Goal: Information Seeking & Learning: Find specific fact

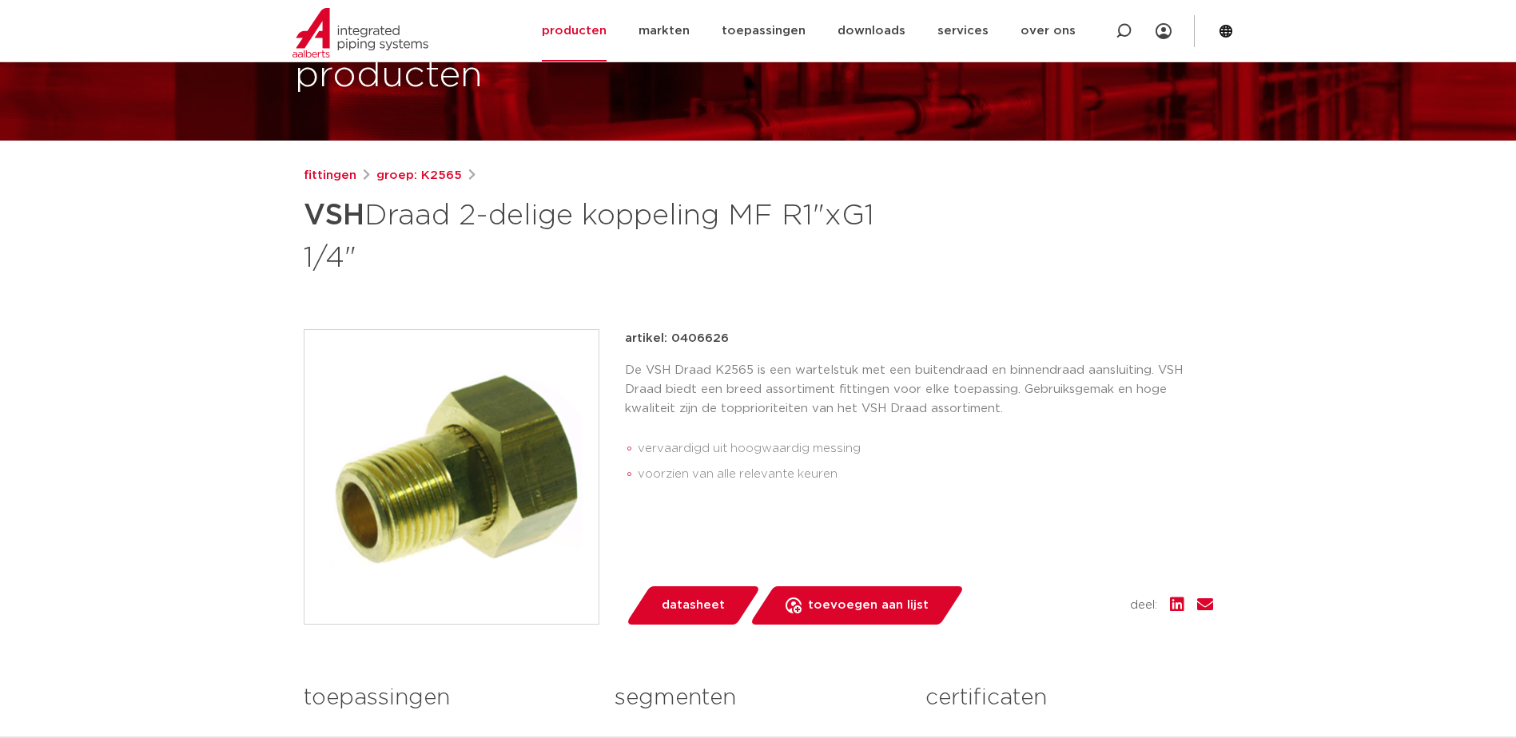
scroll to position [90, 0]
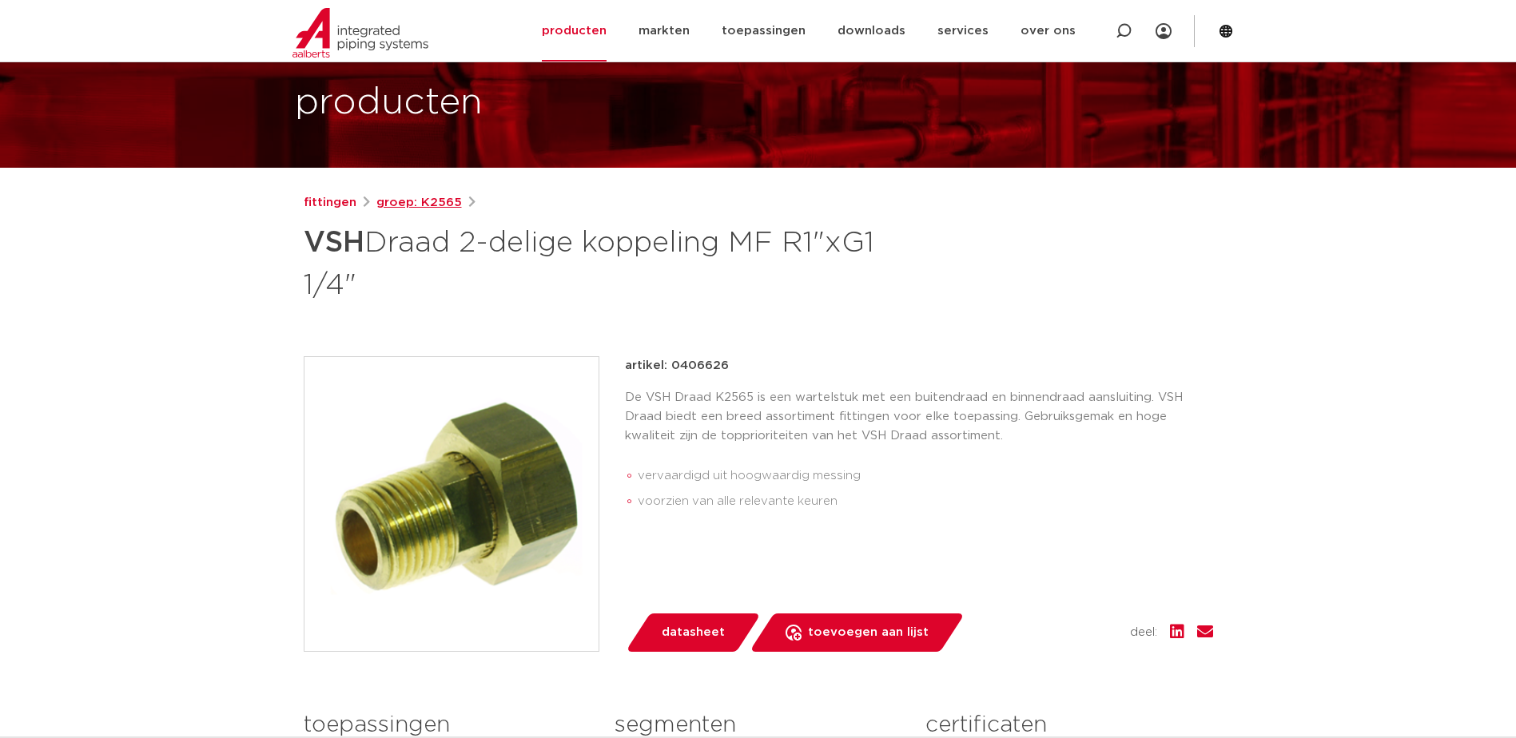
click at [407, 198] on link "groep: K2565" at bounding box center [419, 202] width 86 height 19
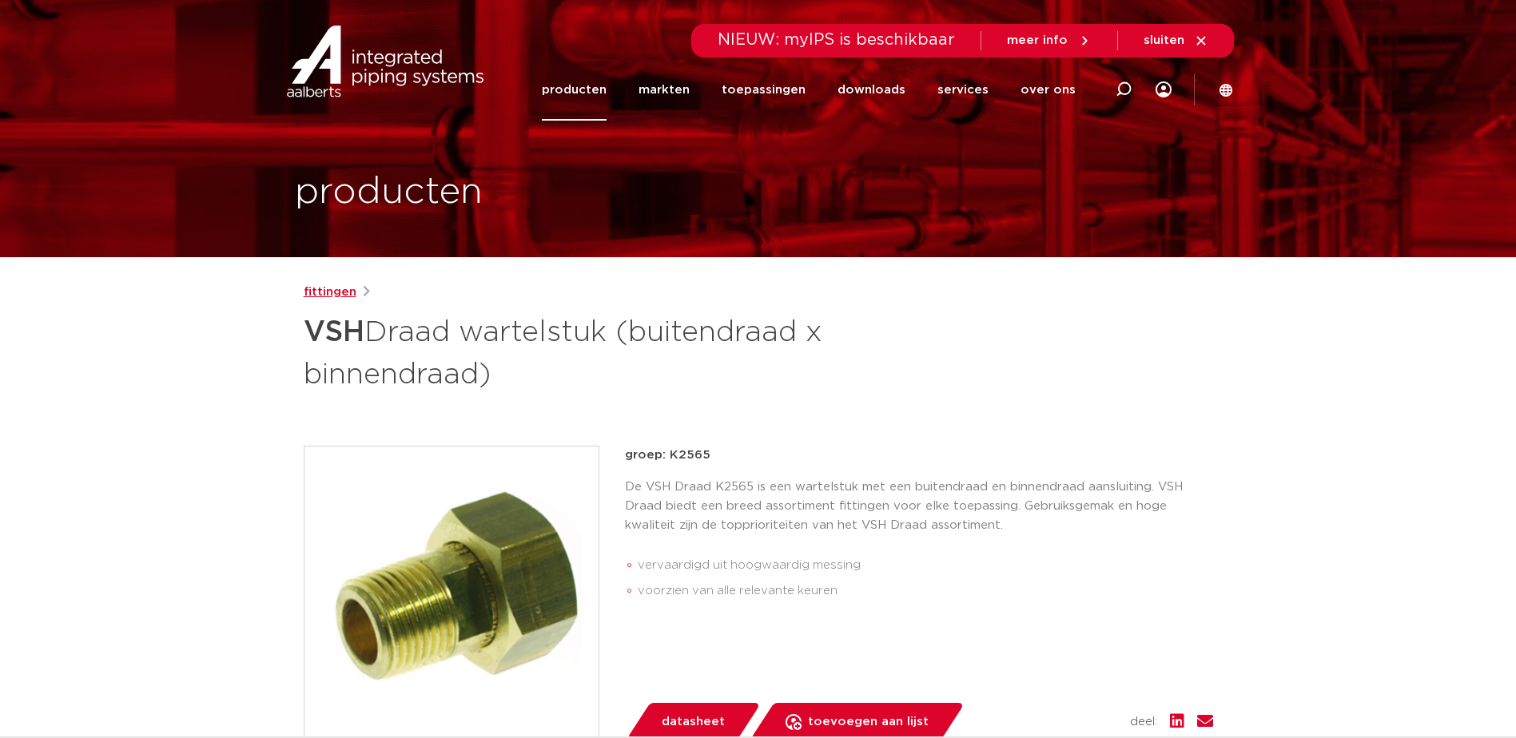
click at [331, 287] on link "fittingen" at bounding box center [330, 292] width 53 height 19
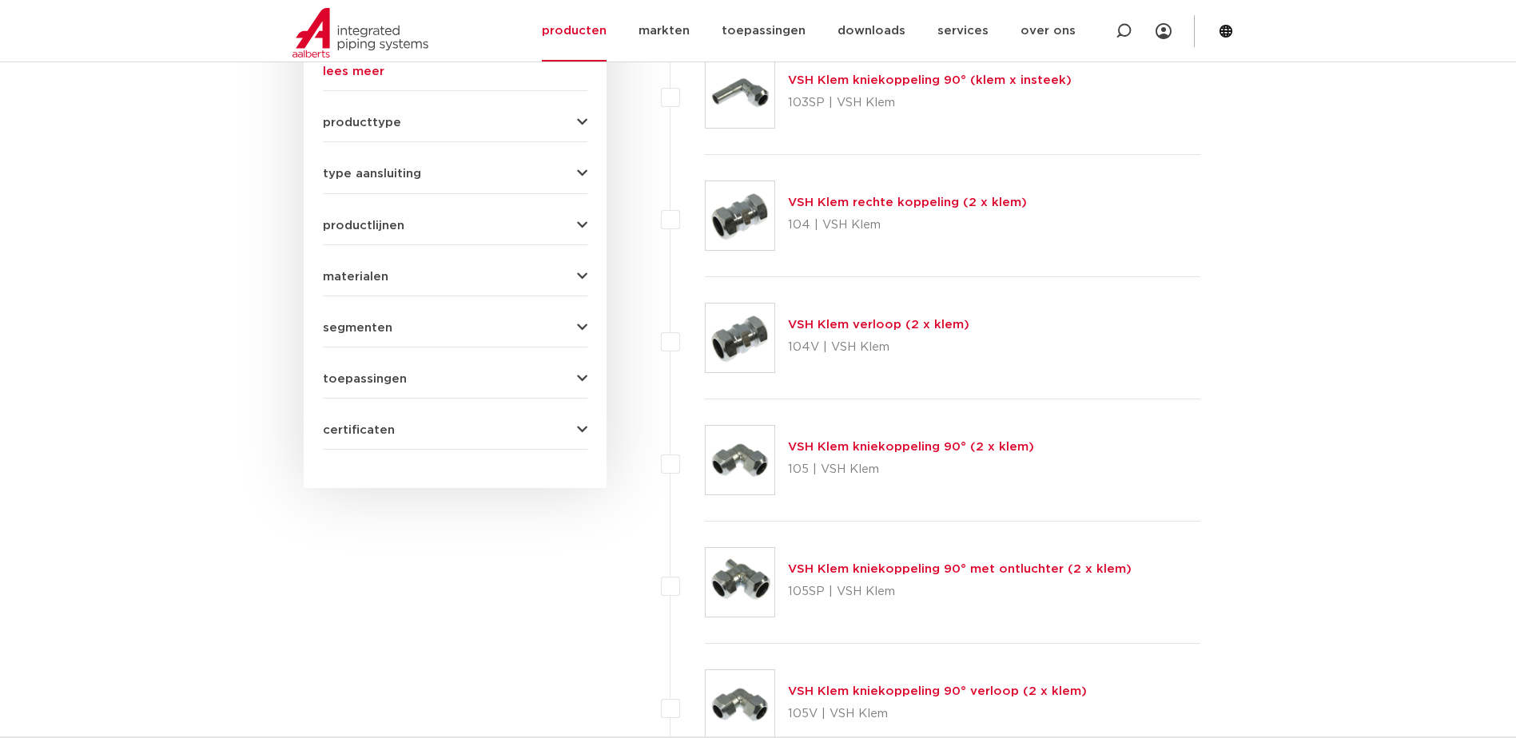
scroll to position [619, 0]
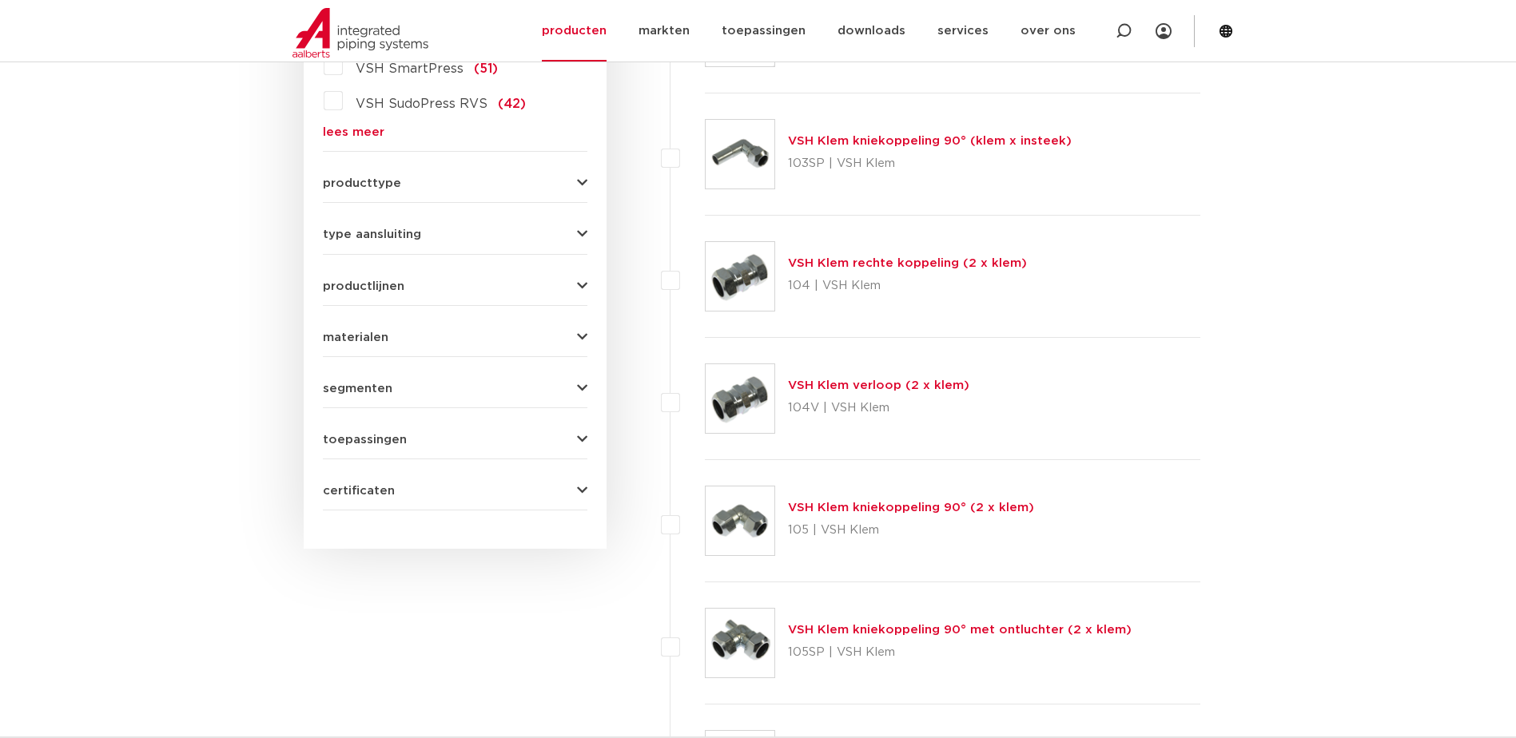
click at [358, 231] on span "type aansluiting" at bounding box center [372, 235] width 98 height 12
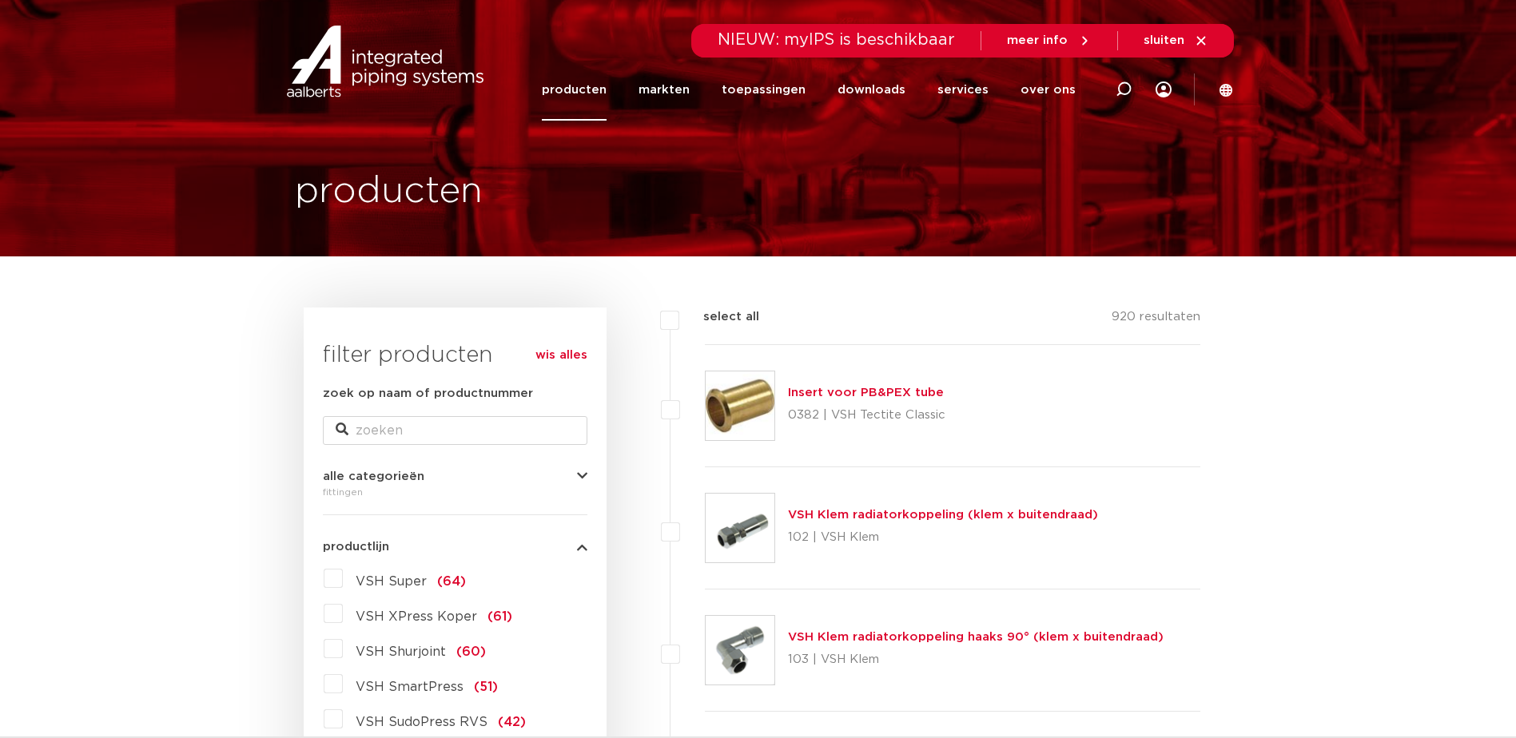
scroll to position [0, 0]
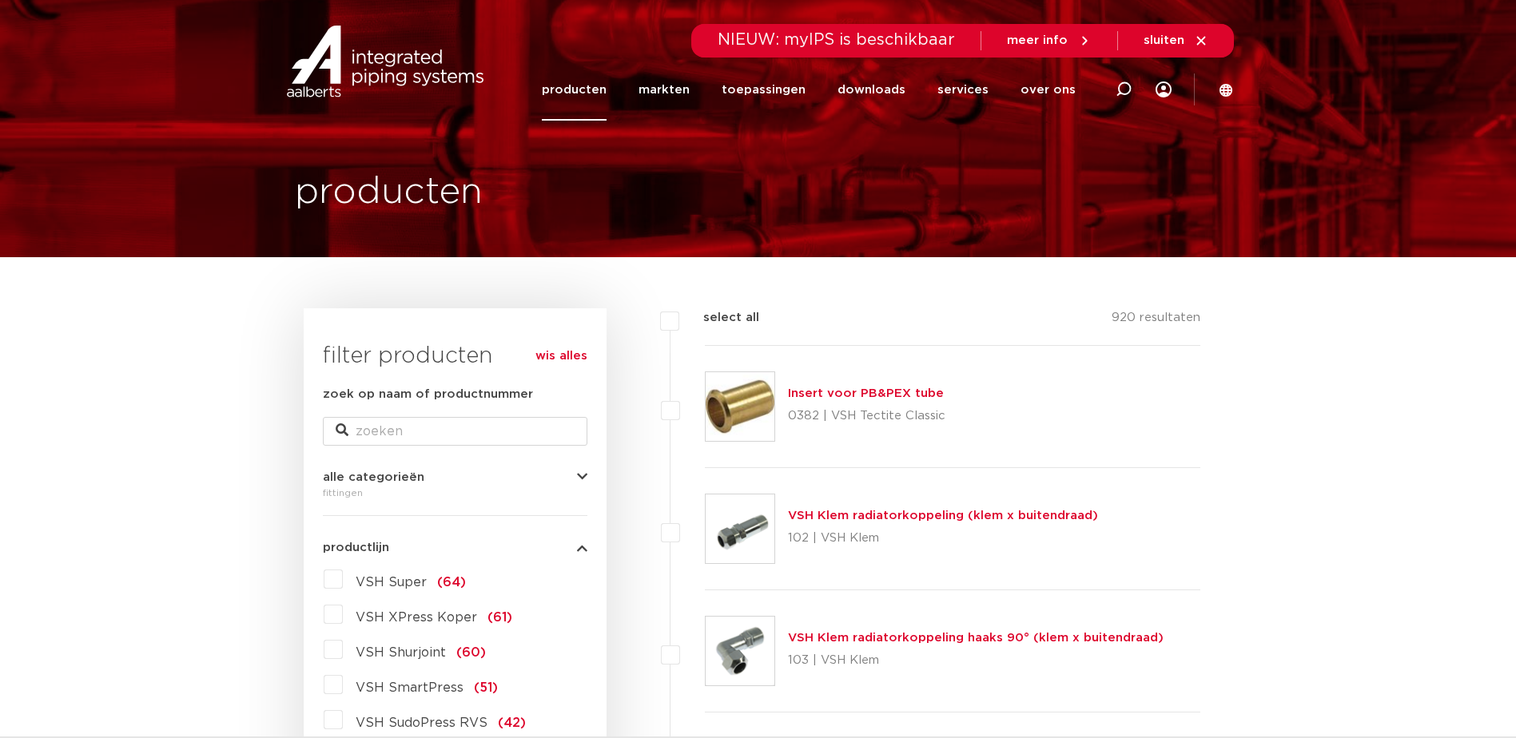
click at [581, 71] on link "producten" at bounding box center [574, 90] width 65 height 62
click at [581, 96] on link "producten" at bounding box center [574, 90] width 65 height 62
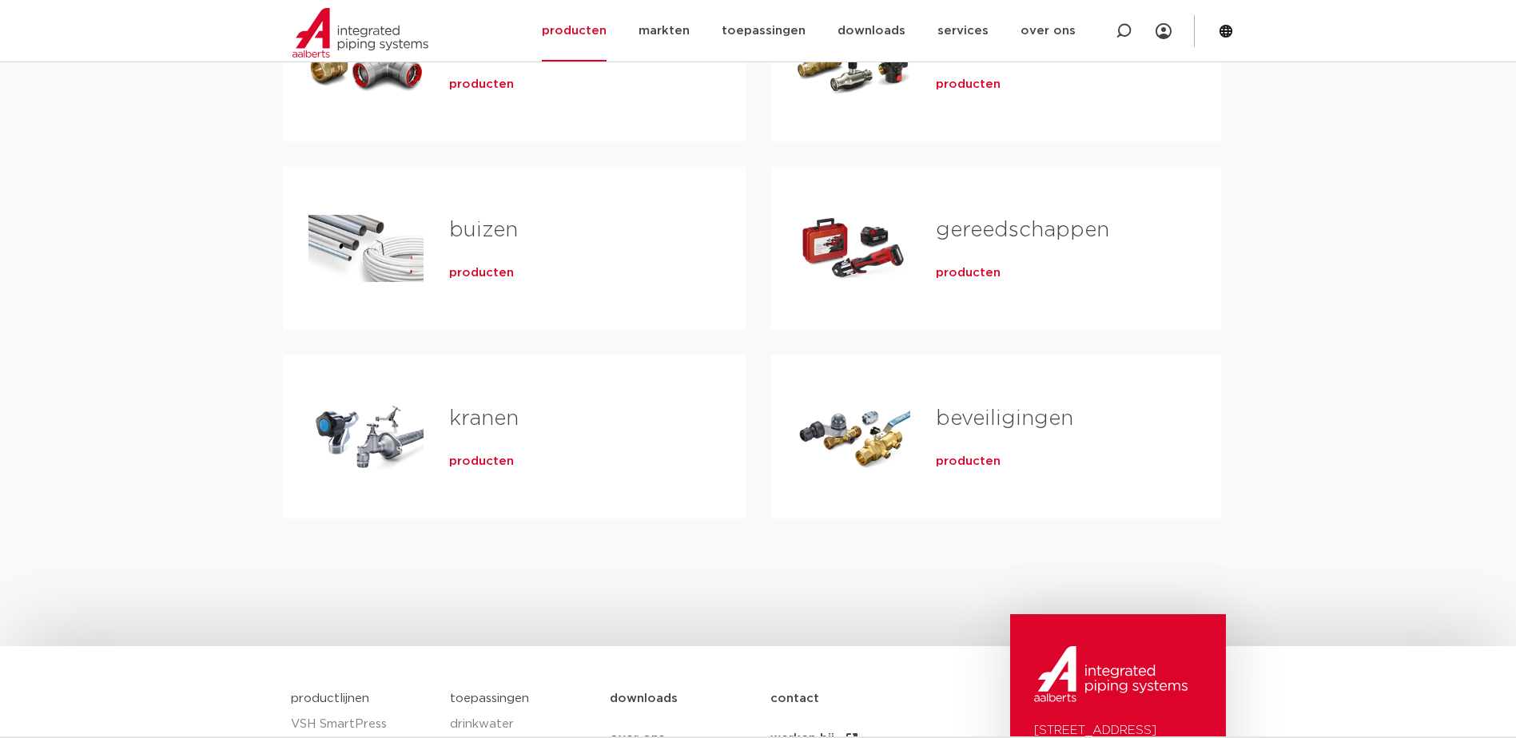
scroll to position [240, 0]
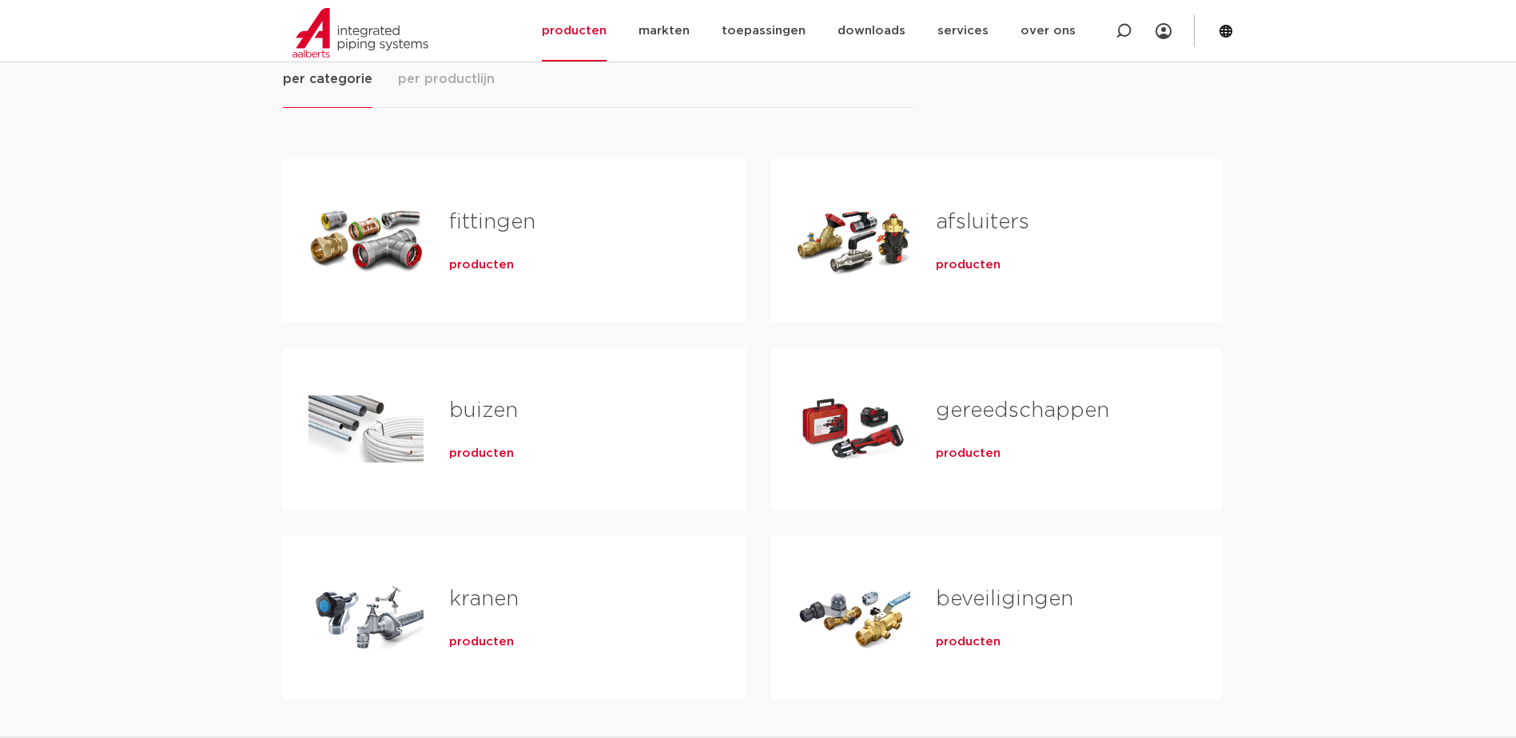
click at [467, 217] on link "fittingen" at bounding box center [492, 222] width 86 height 21
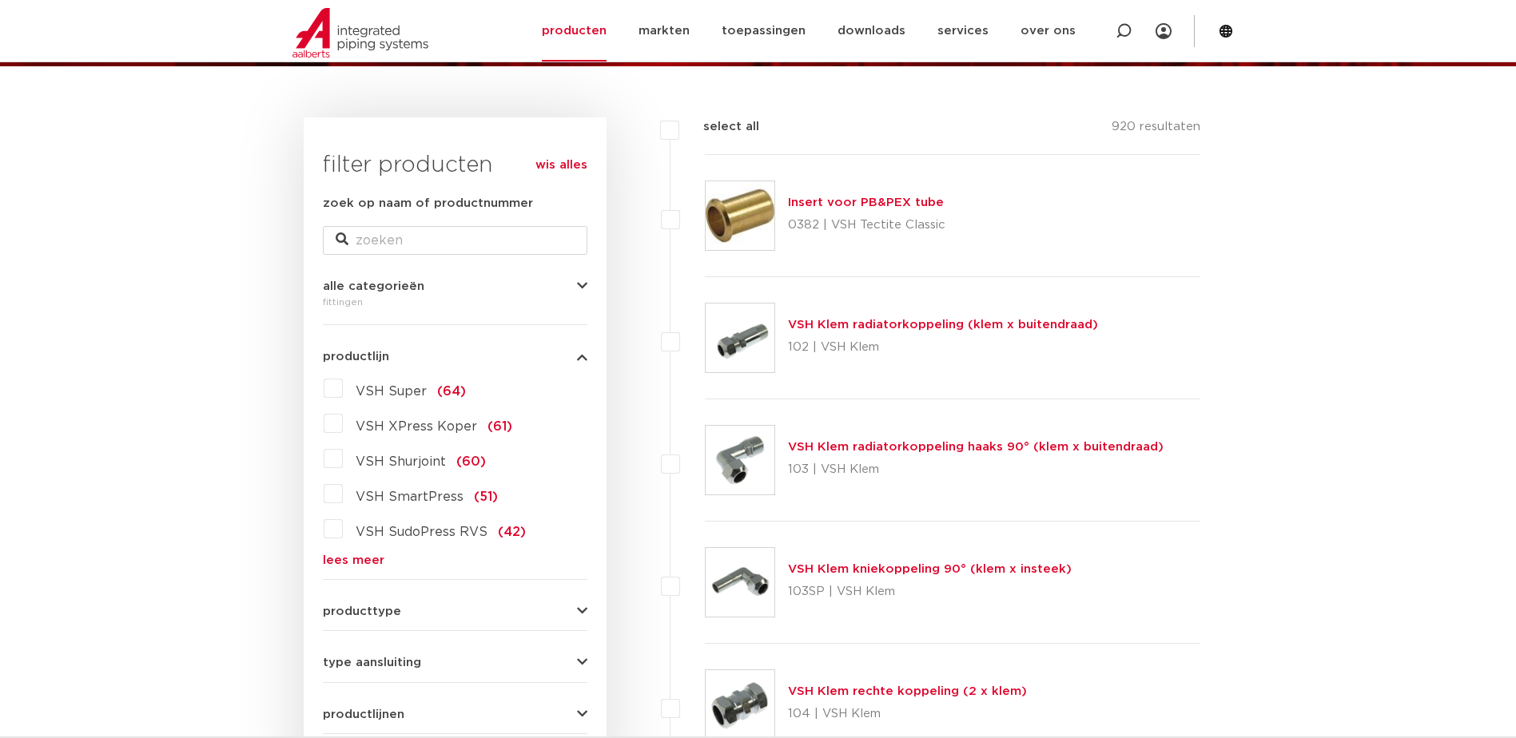
scroll to position [240, 0]
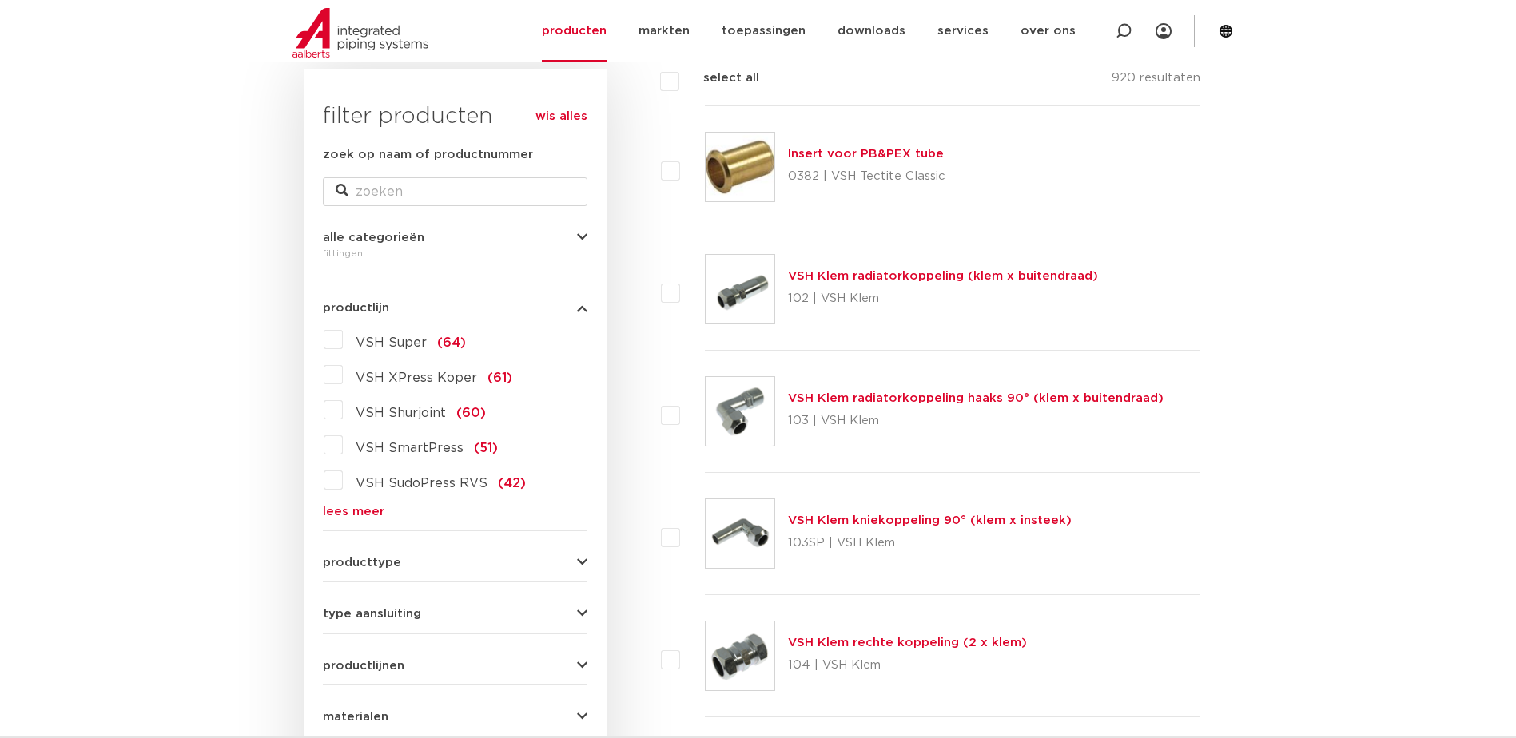
click at [353, 510] on link "lees meer" at bounding box center [455, 512] width 265 height 12
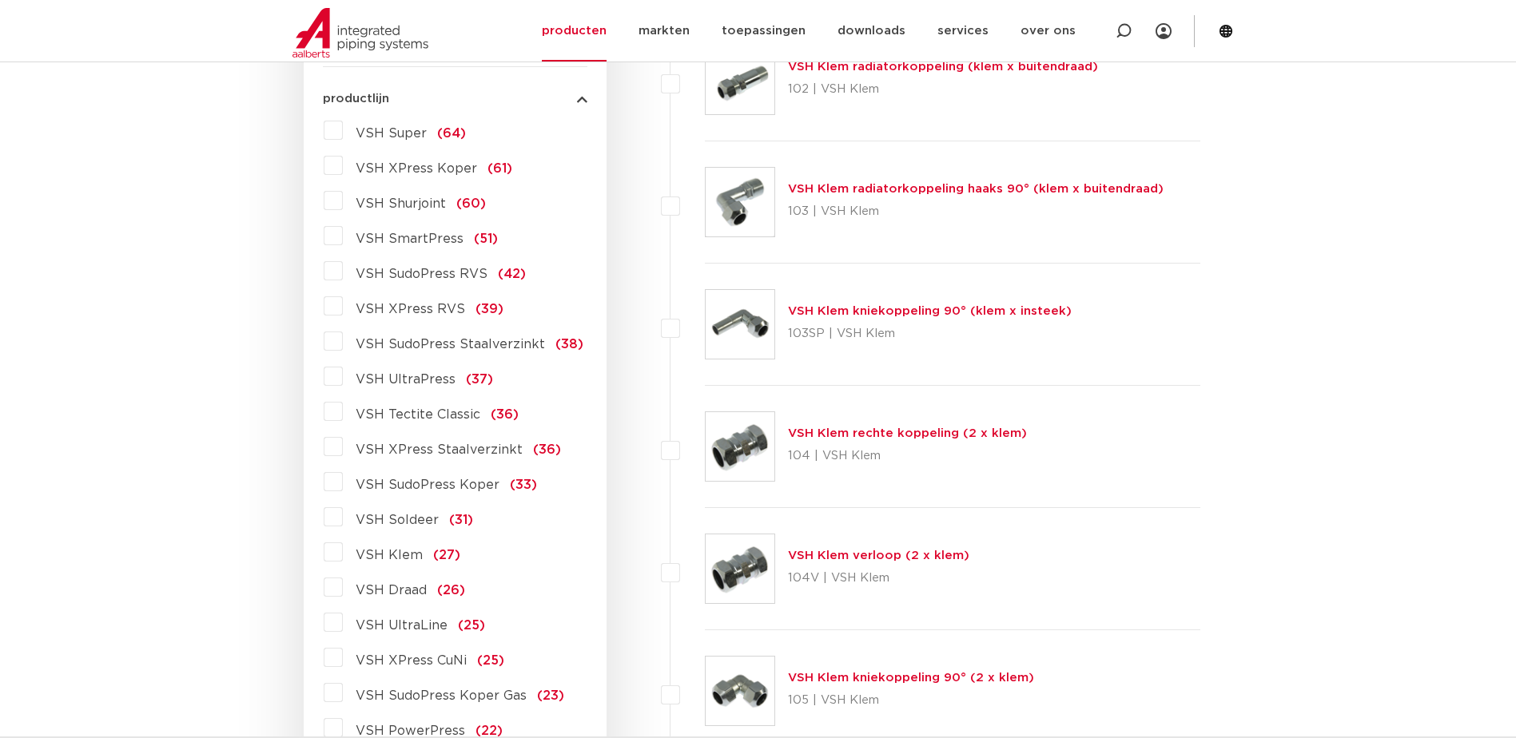
scroll to position [479, 0]
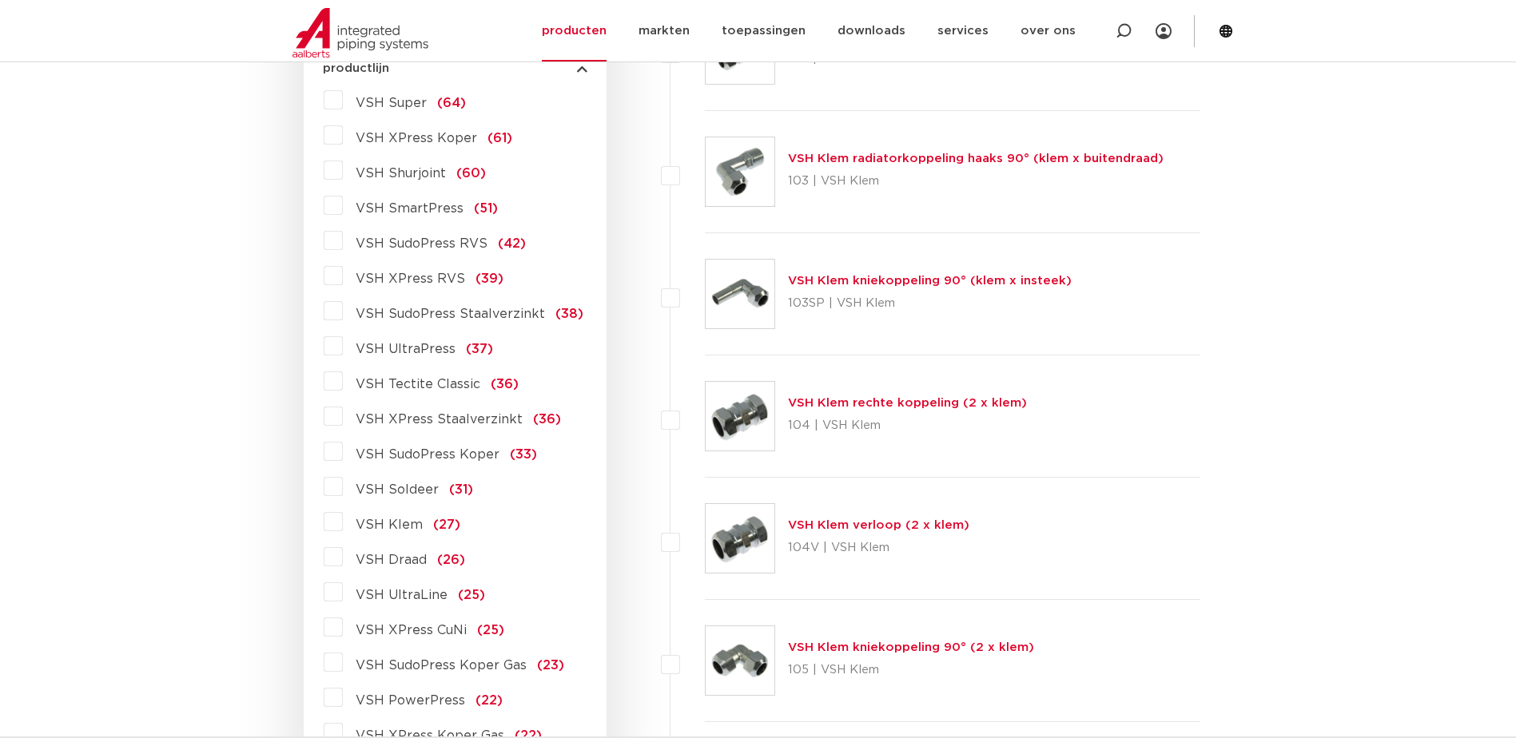
click at [343, 562] on label "VSH Draad (26)" at bounding box center [404, 557] width 122 height 26
click at [0, 0] on input "VSH Draad (26)" at bounding box center [0, 0] width 0 height 0
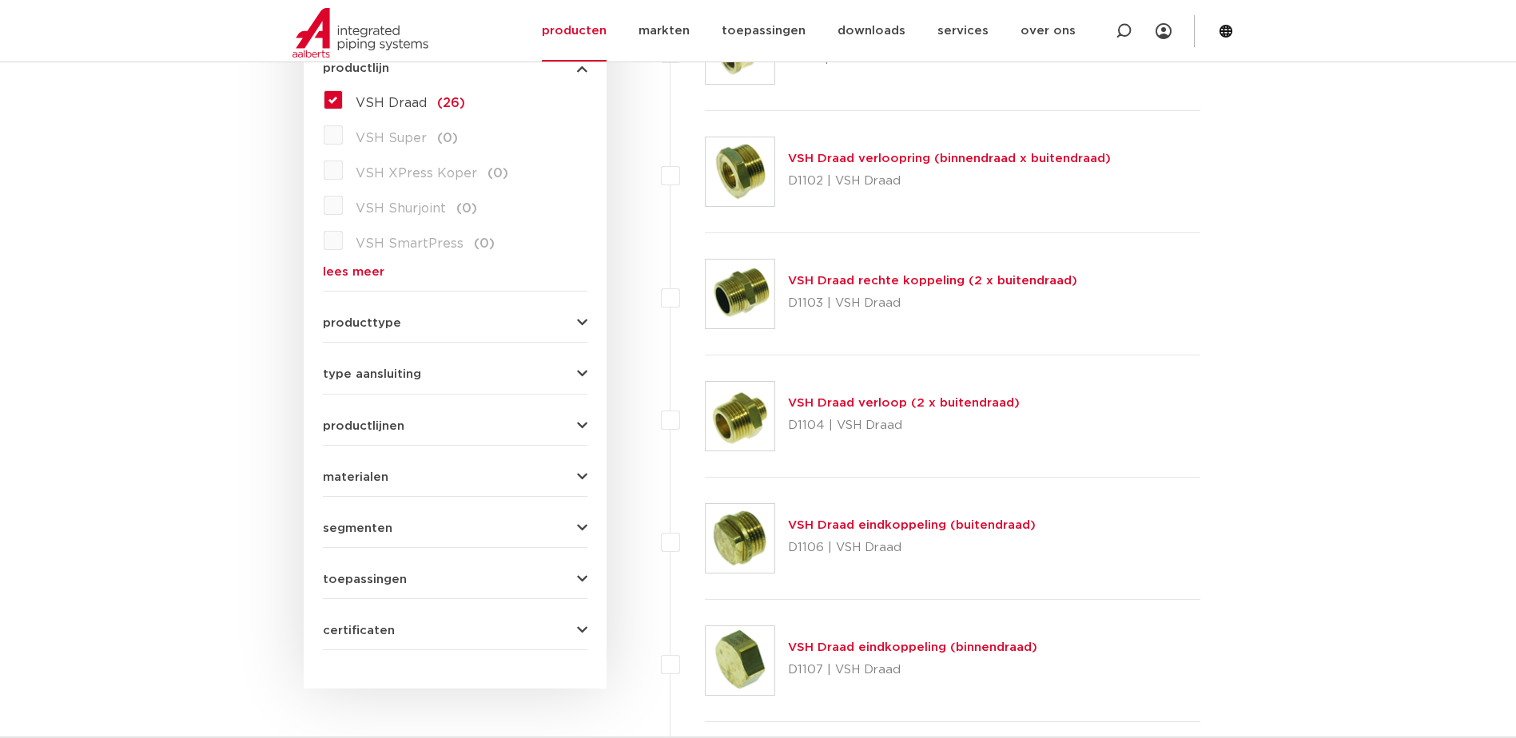
scroll to position [479, 0]
click at [839, 404] on link "VSH Draad verloop (2 x buitendraad)" at bounding box center [904, 403] width 232 height 12
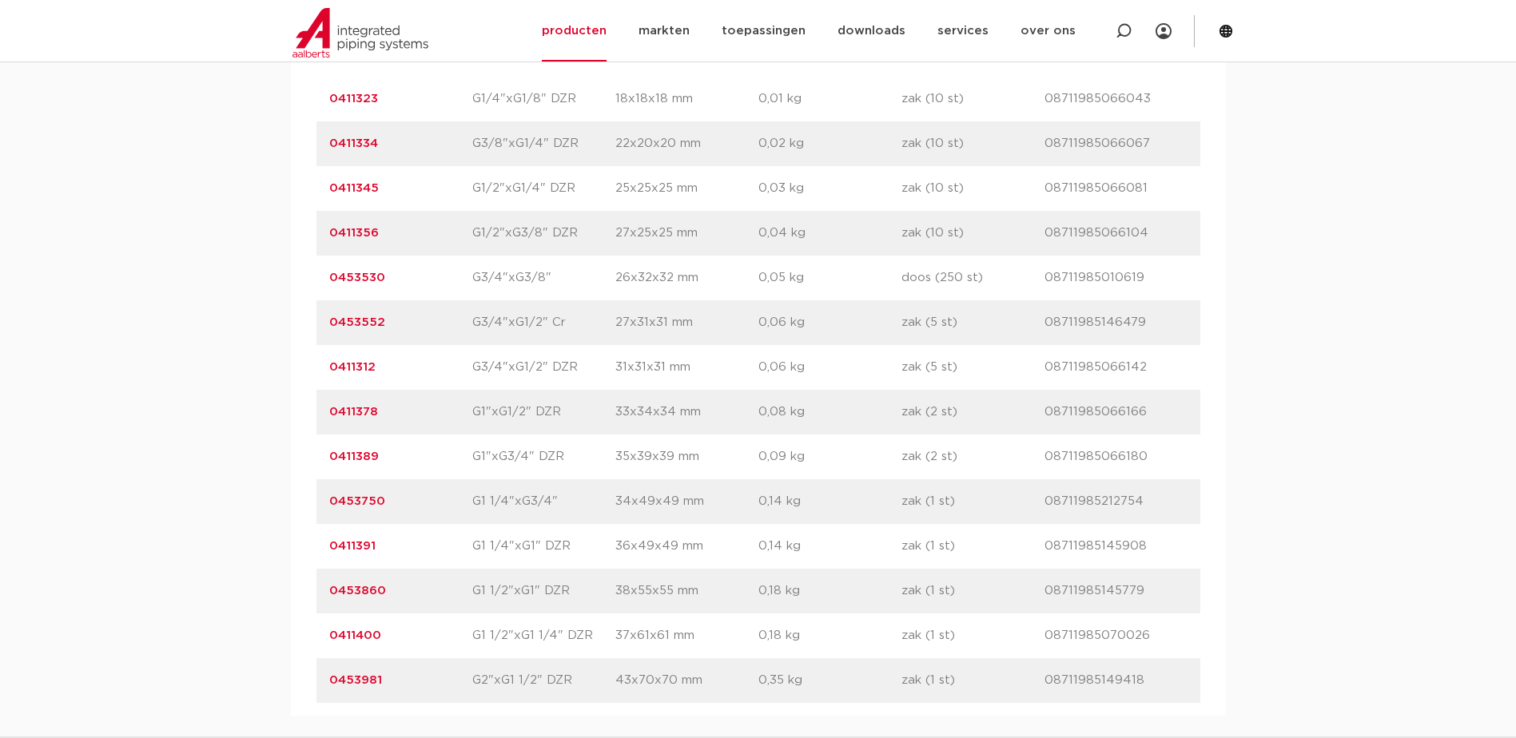
scroll to position [1199, 0]
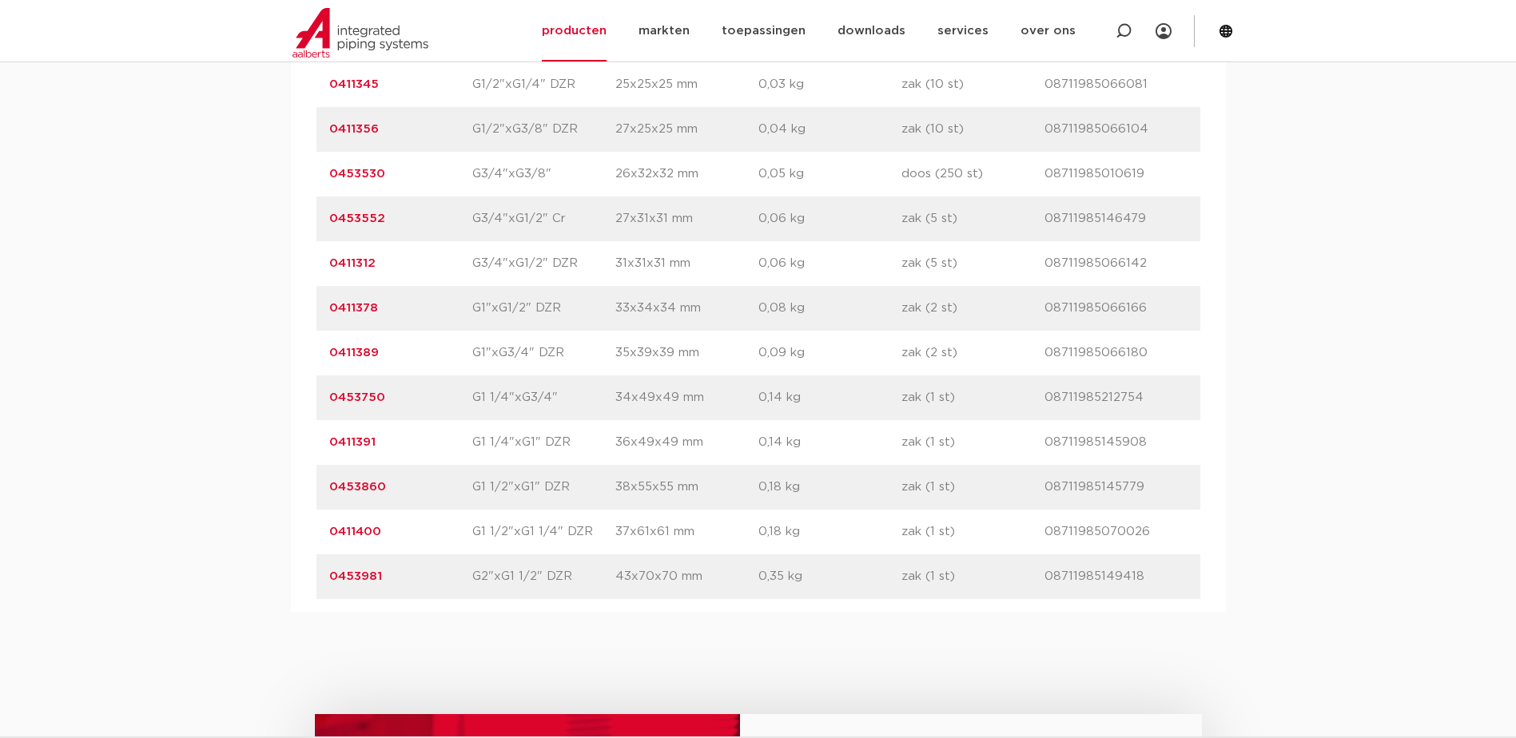
click at [342, 575] on link "0453981" at bounding box center [355, 577] width 53 height 12
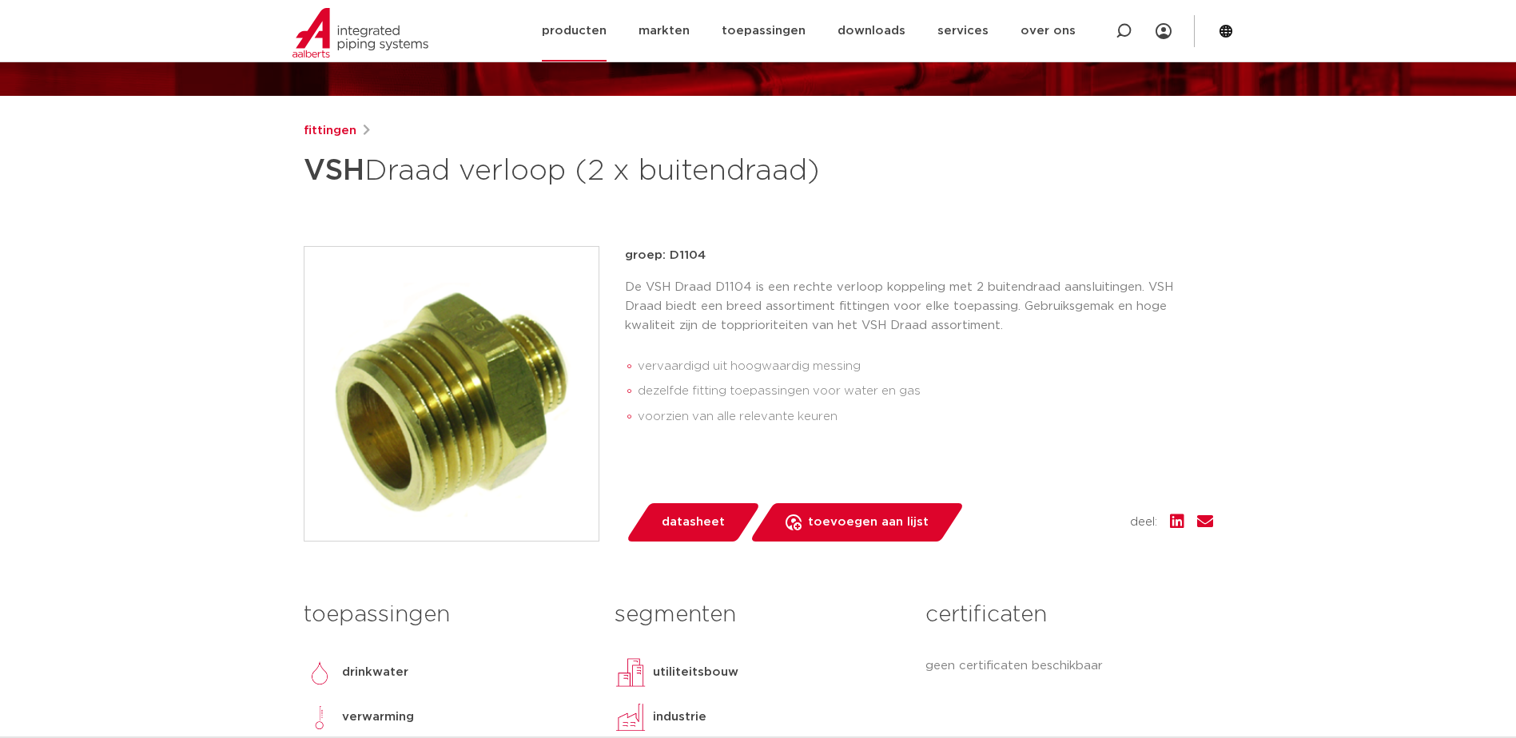
scroll to position [160, 0]
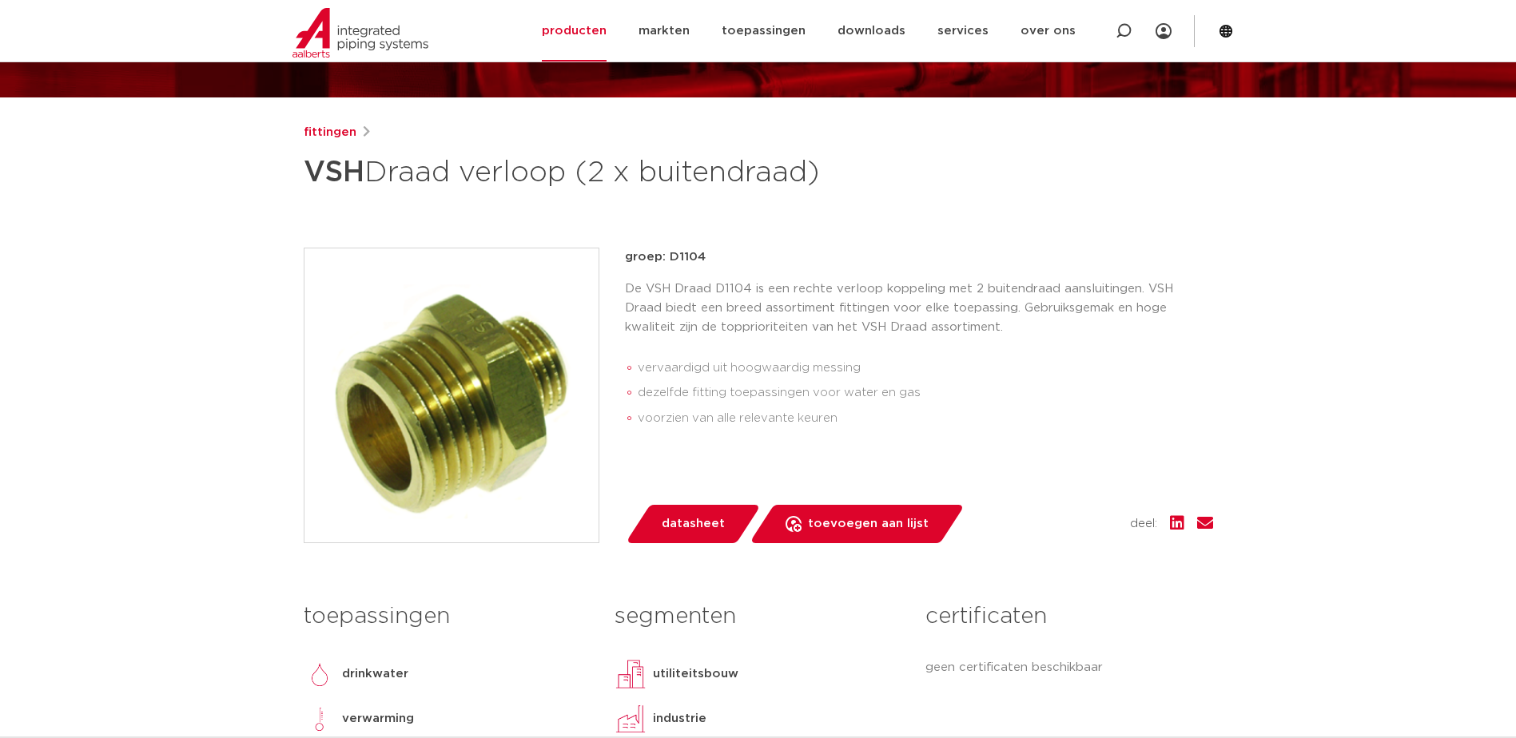
scroll to position [160, 0]
click at [596, 28] on link "producten" at bounding box center [574, 31] width 65 height 62
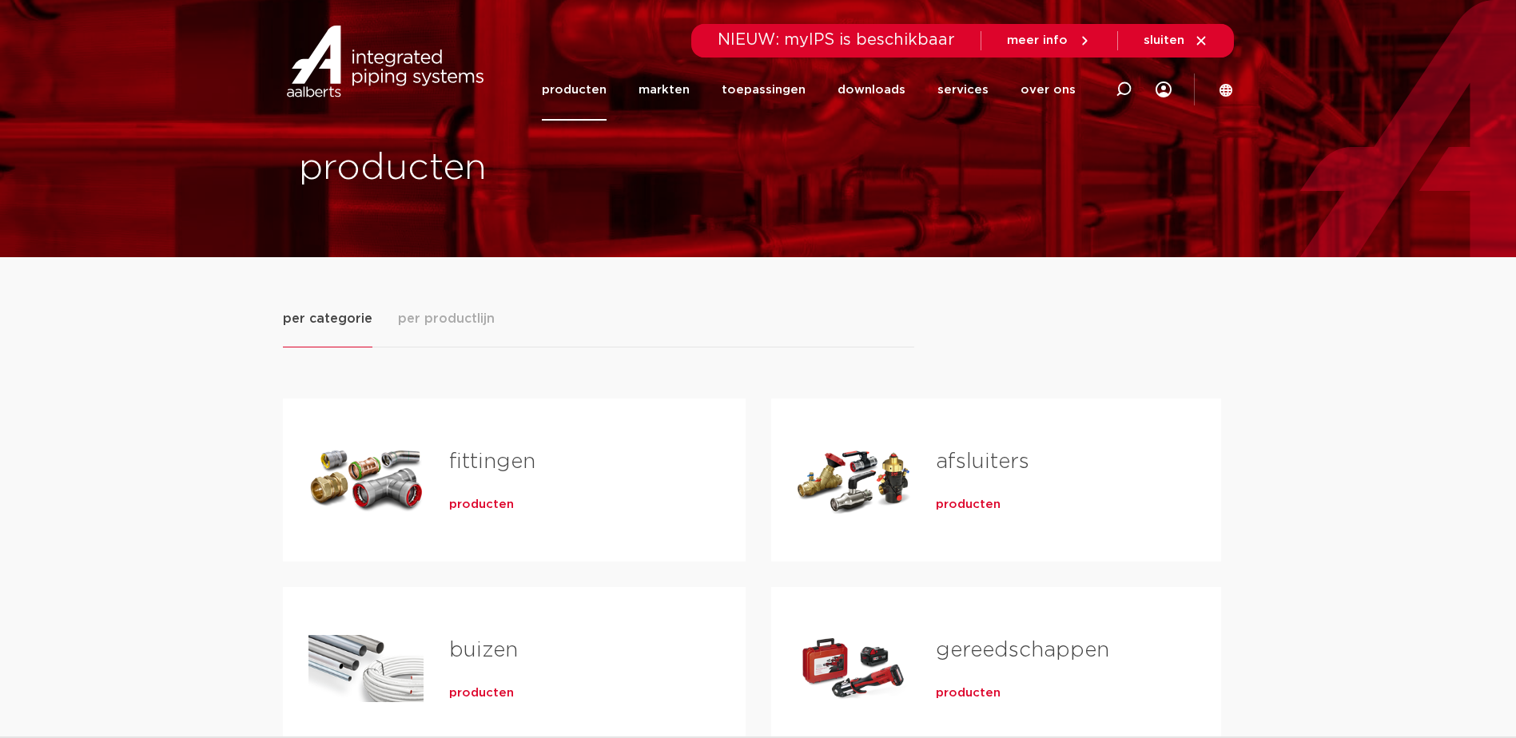
click at [483, 464] on link "fittingen" at bounding box center [492, 462] width 86 height 21
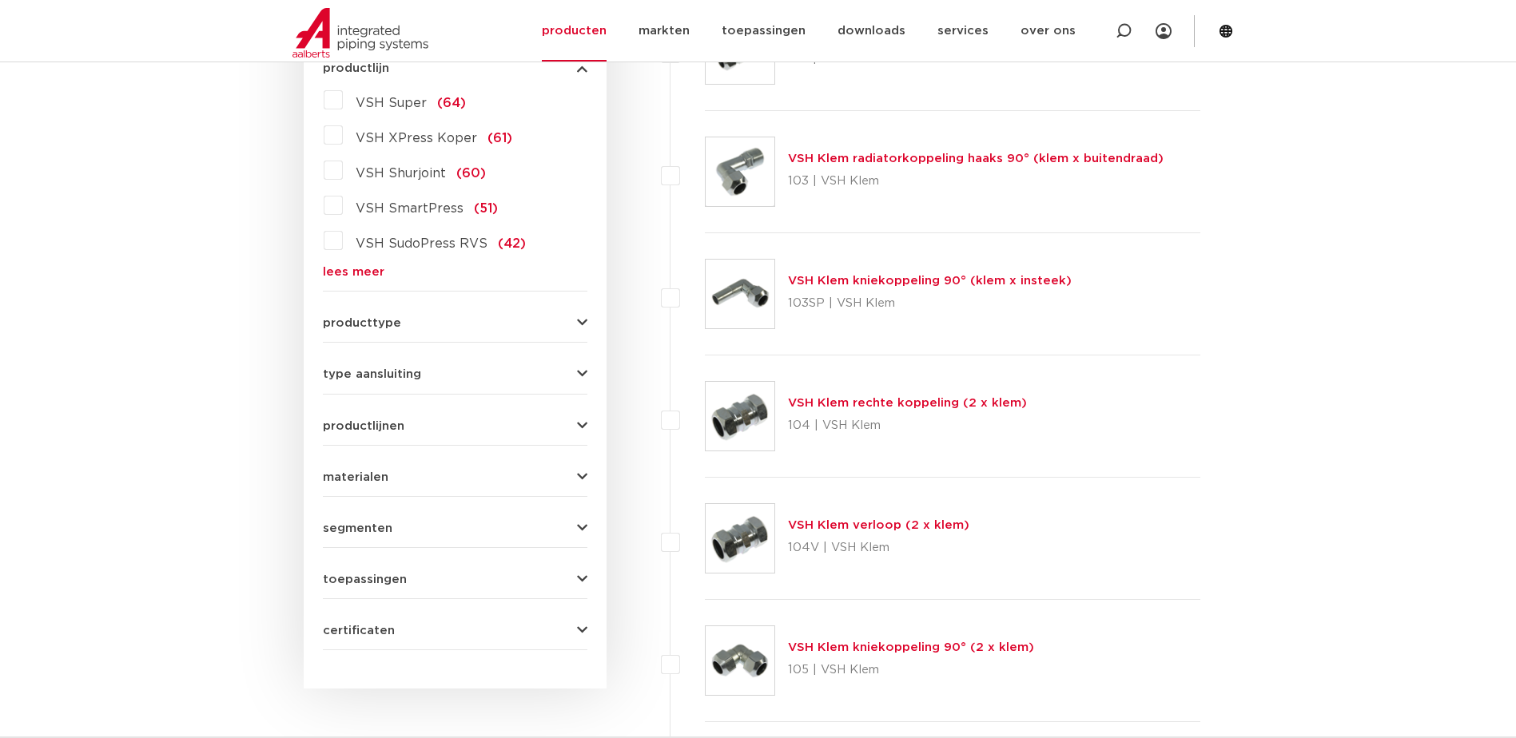
scroll to position [479, 0]
click at [579, 479] on icon "button" at bounding box center [582, 477] width 10 height 12
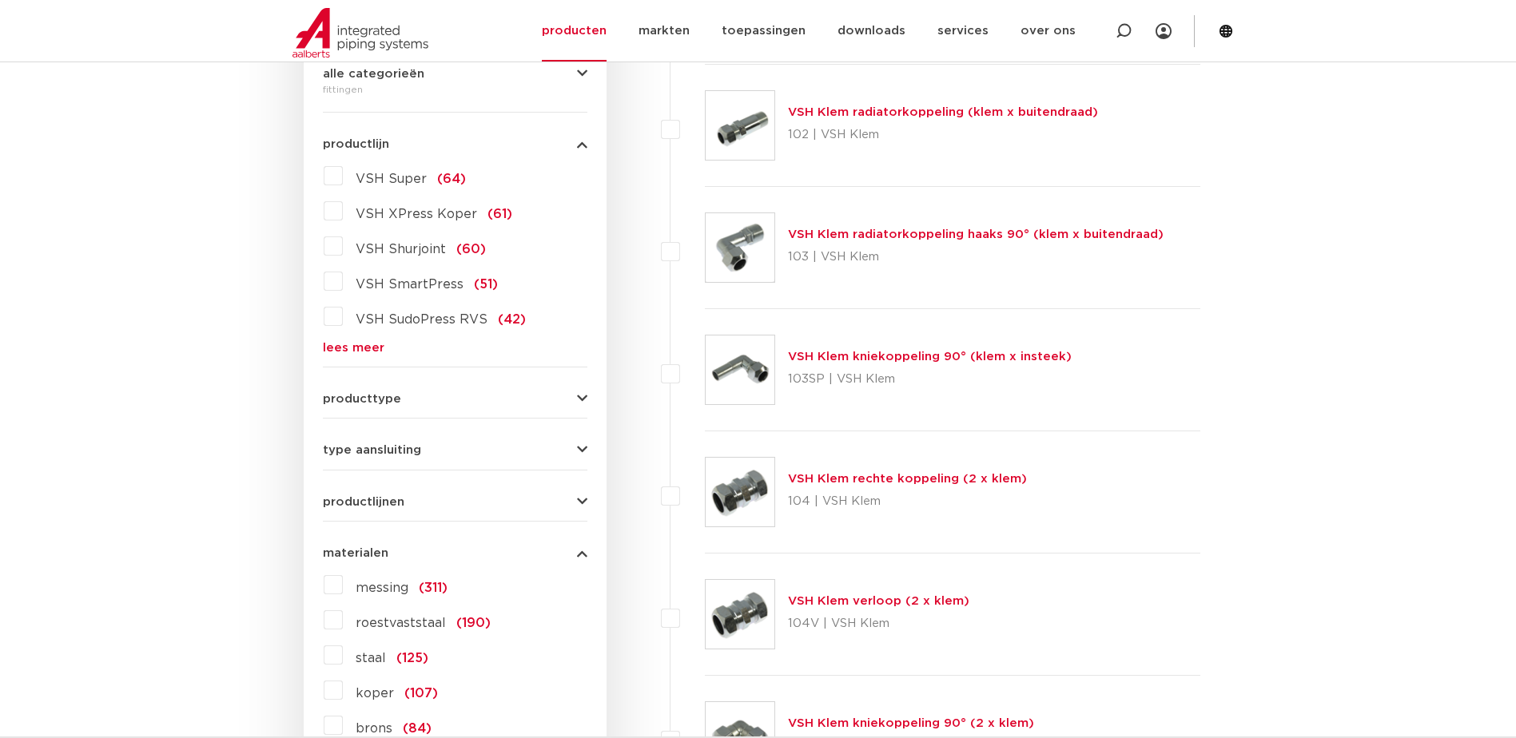
scroll to position [320, 0]
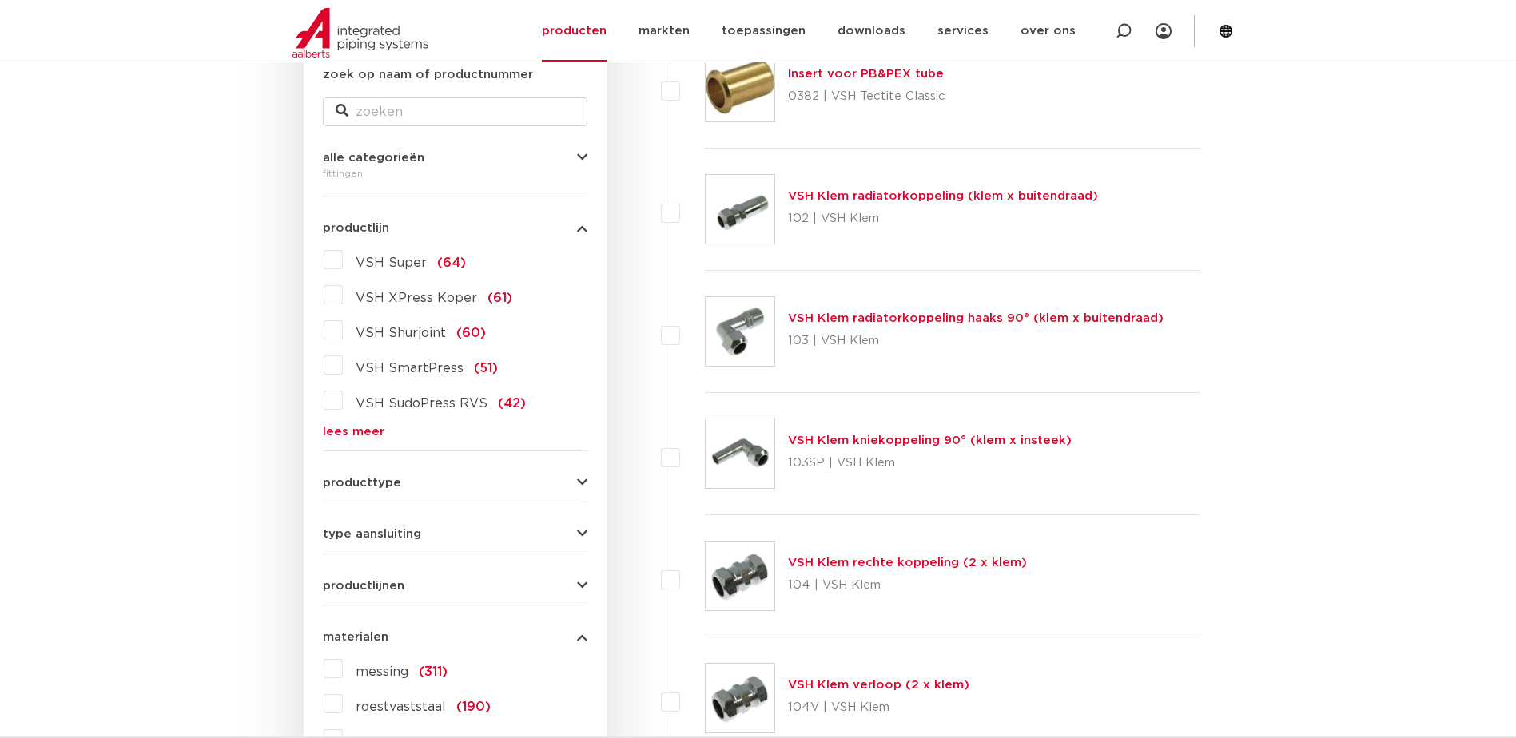
click at [356, 430] on link "lees meer" at bounding box center [455, 432] width 265 height 12
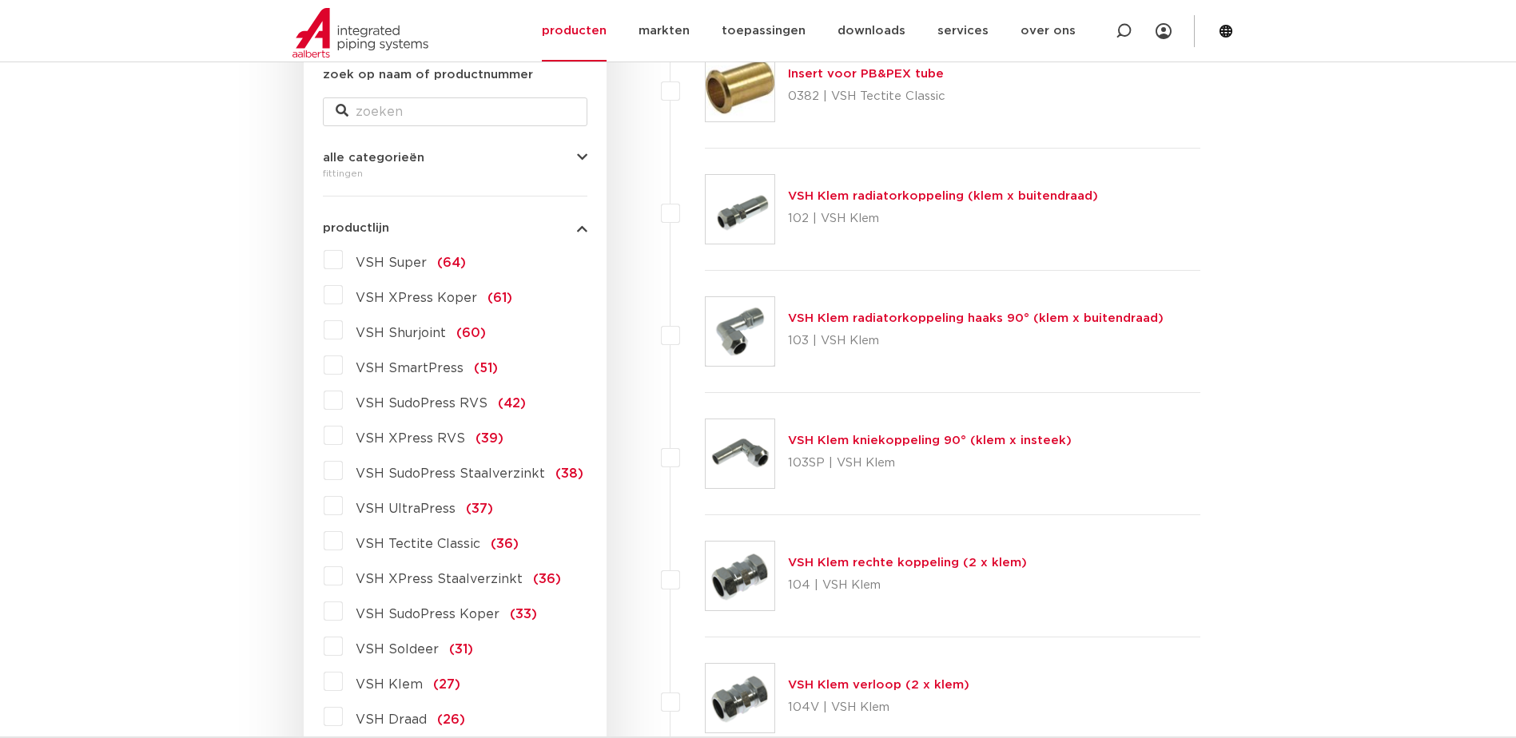
click at [343, 713] on label "VSH Draad (26)" at bounding box center [404, 717] width 122 height 26
click at [0, 0] on input "VSH Draad (26)" at bounding box center [0, 0] width 0 height 0
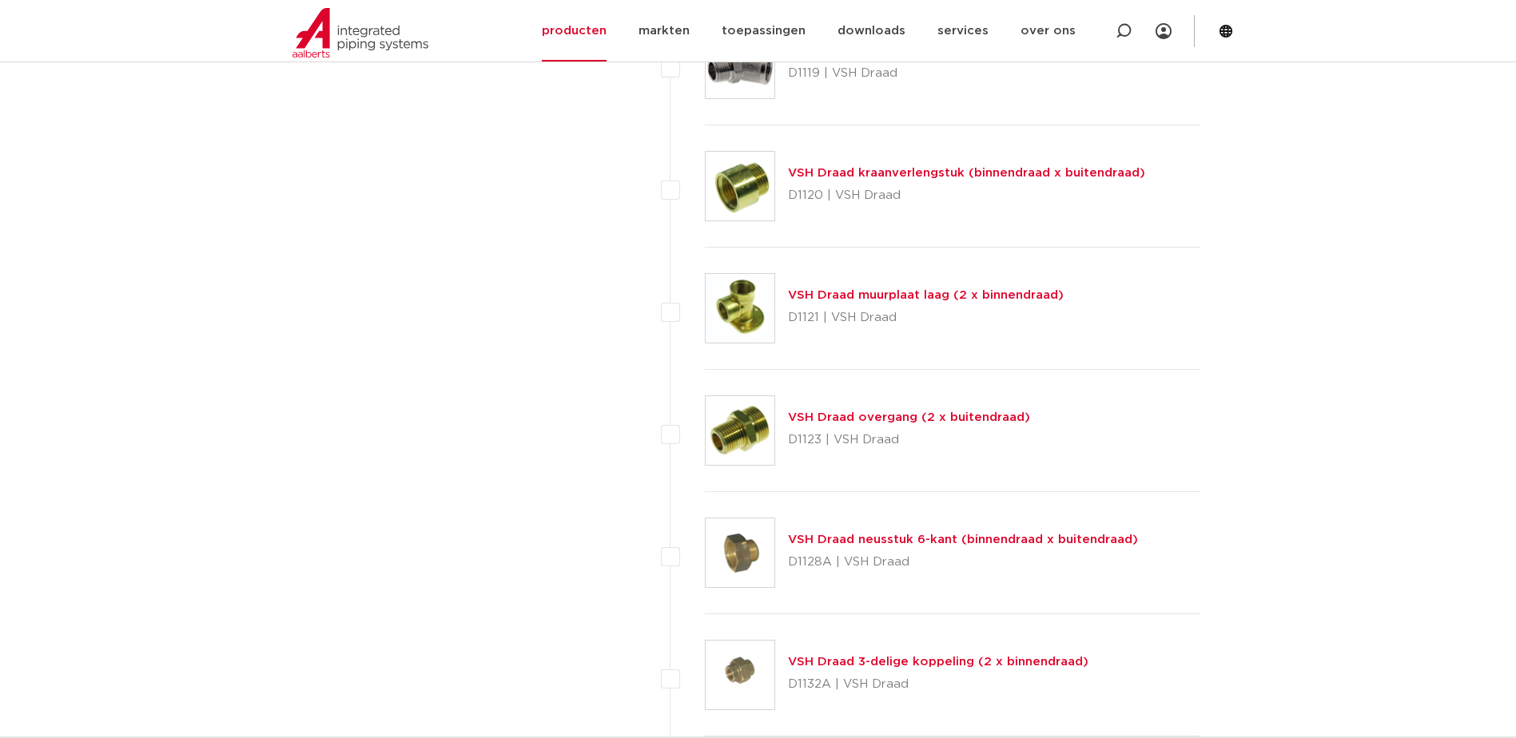
scroll to position [2557, 0]
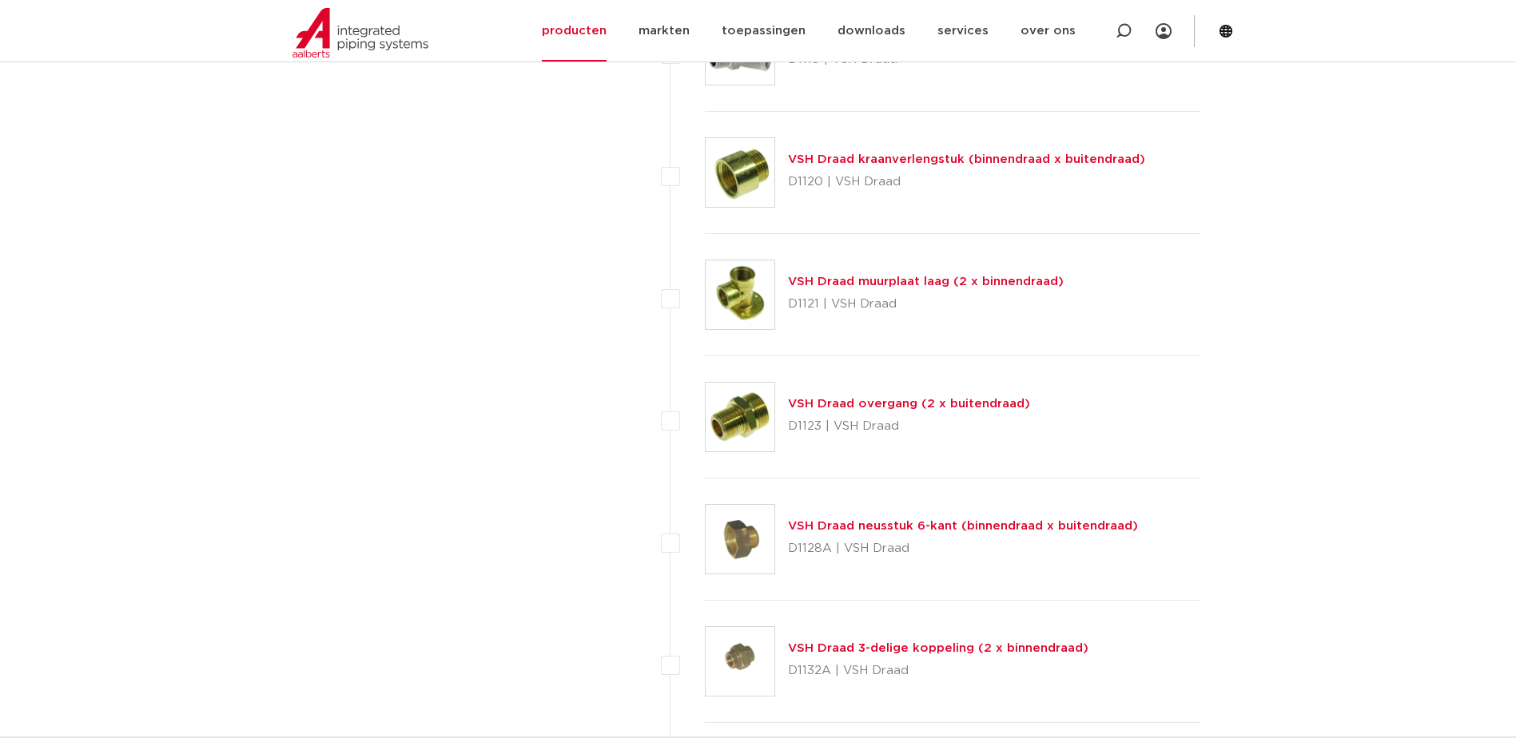
click at [822, 523] on link "VSH Draad neusstuk 6-kant (binnendraad x buitendraad)" at bounding box center [963, 526] width 350 height 12
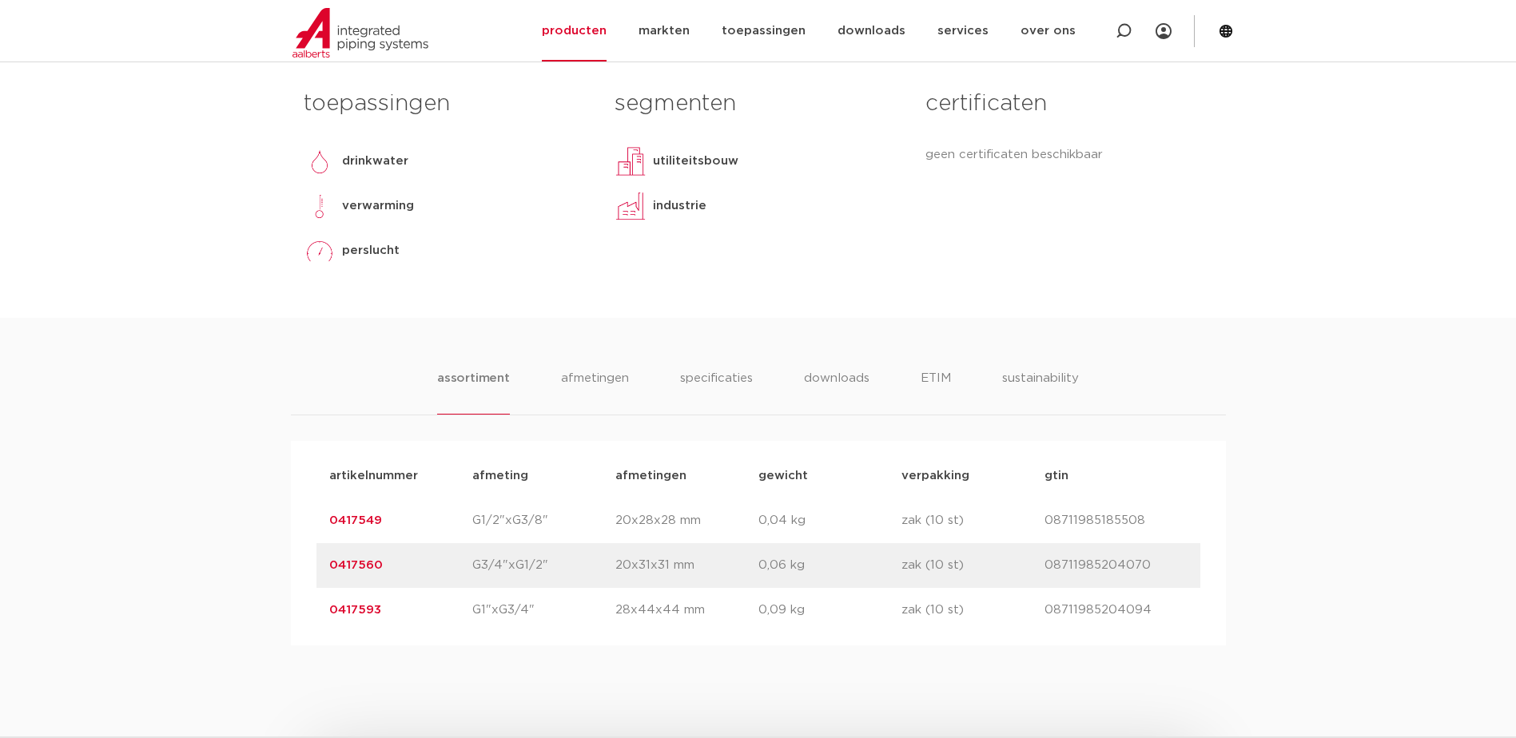
scroll to position [719, 0]
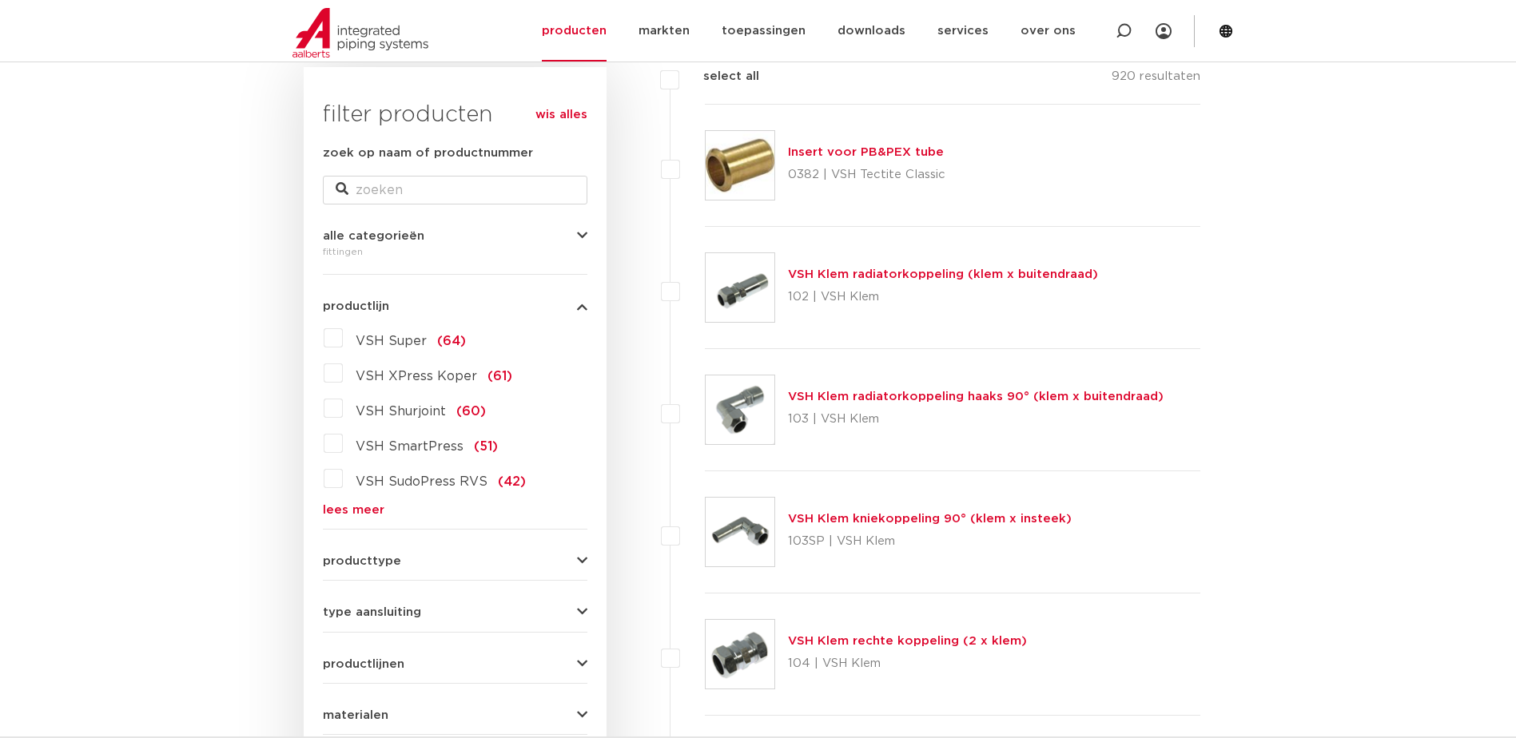
scroll to position [240, 0]
click at [348, 514] on link "lees meer" at bounding box center [455, 512] width 265 height 12
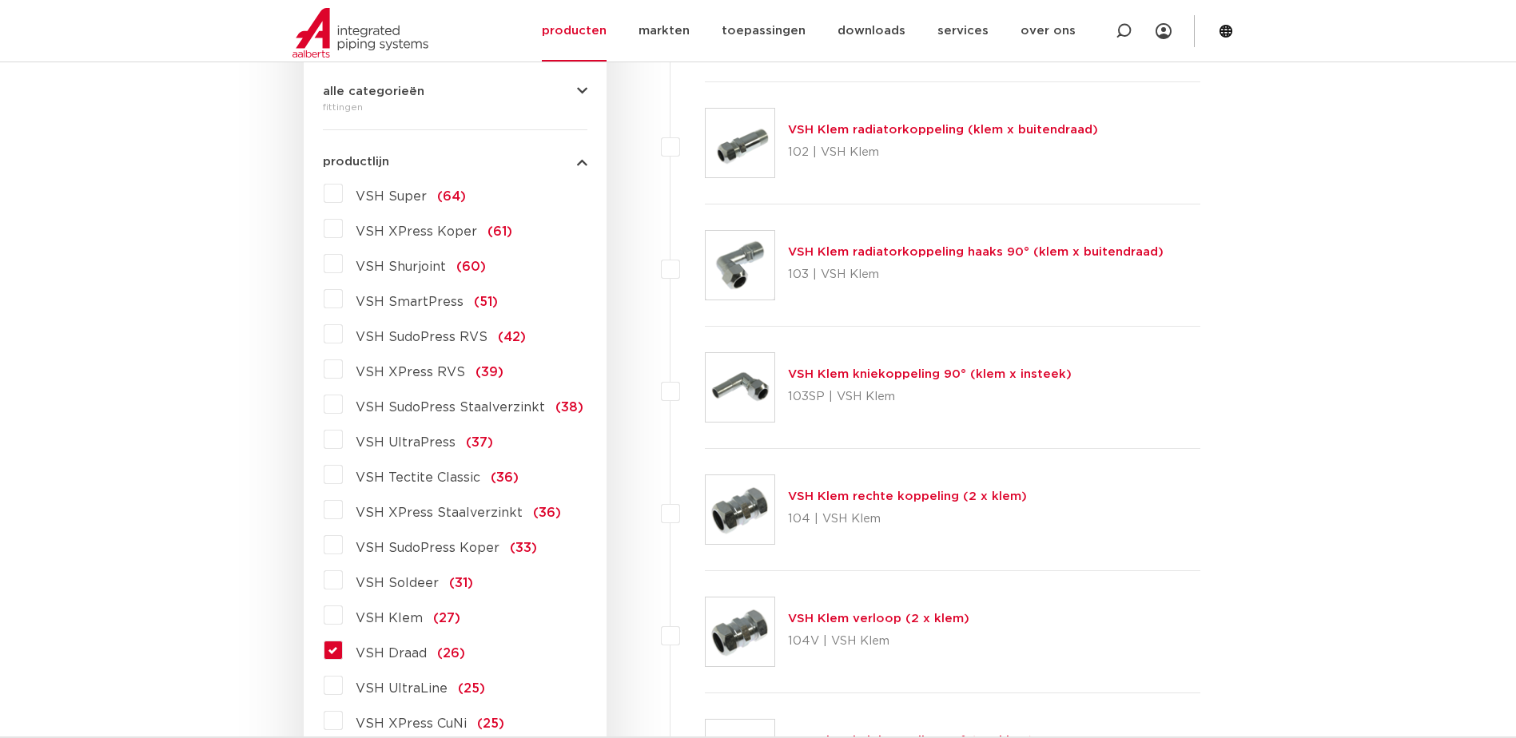
scroll to position [400, 0]
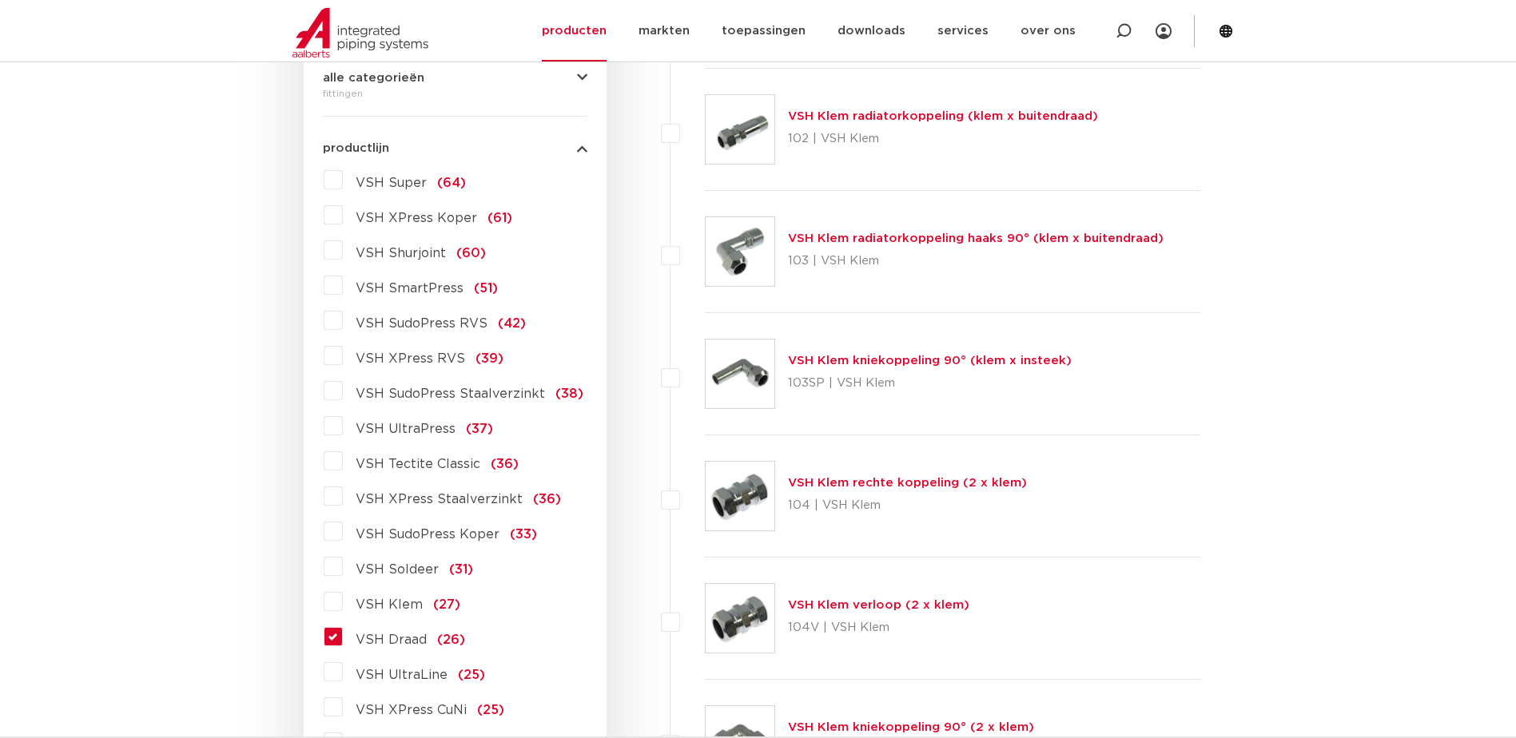
click at [408, 640] on span "VSH Draad" at bounding box center [391, 640] width 71 height 13
click at [0, 0] on input "VSH Draad (26)" at bounding box center [0, 0] width 0 height 0
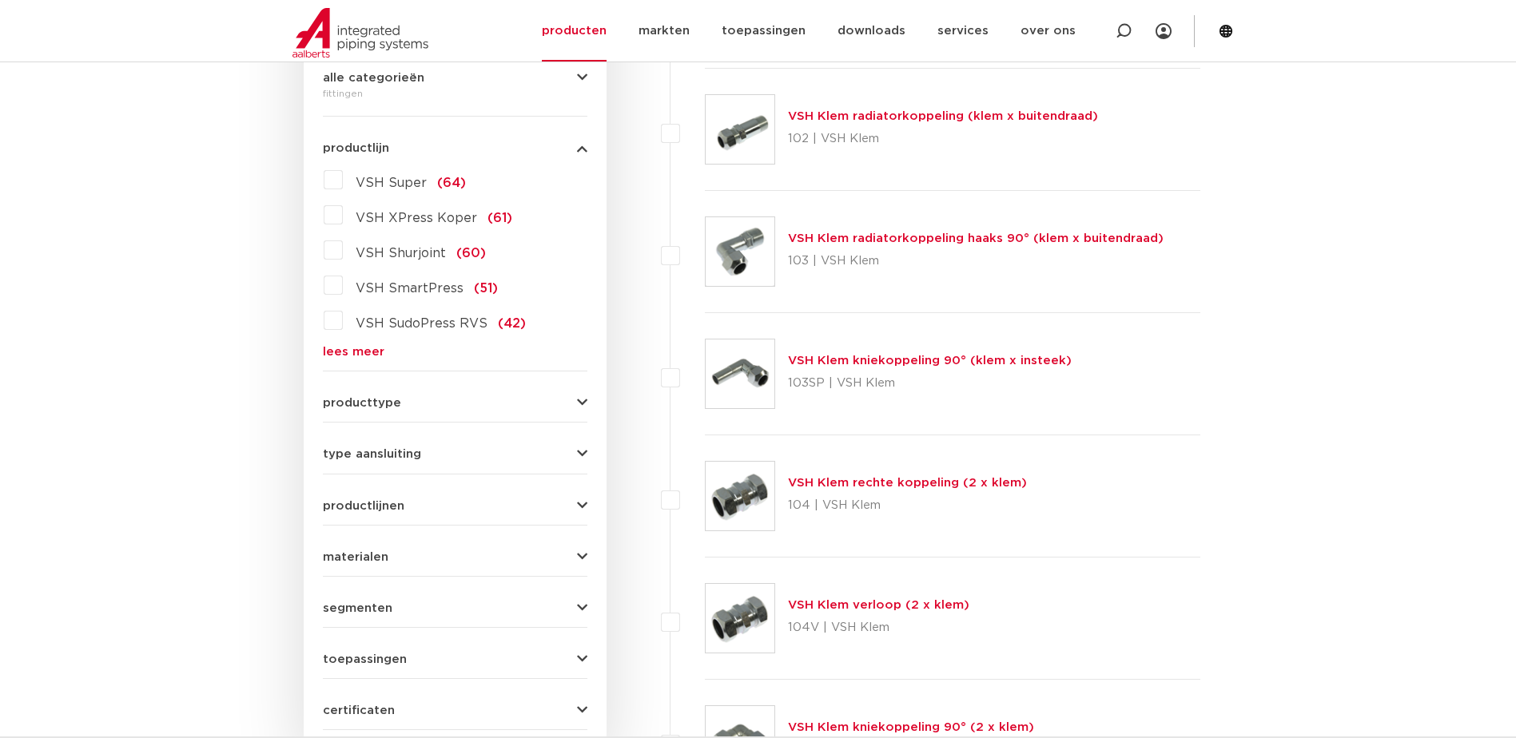
click at [364, 354] on link "lees meer" at bounding box center [455, 352] width 265 height 12
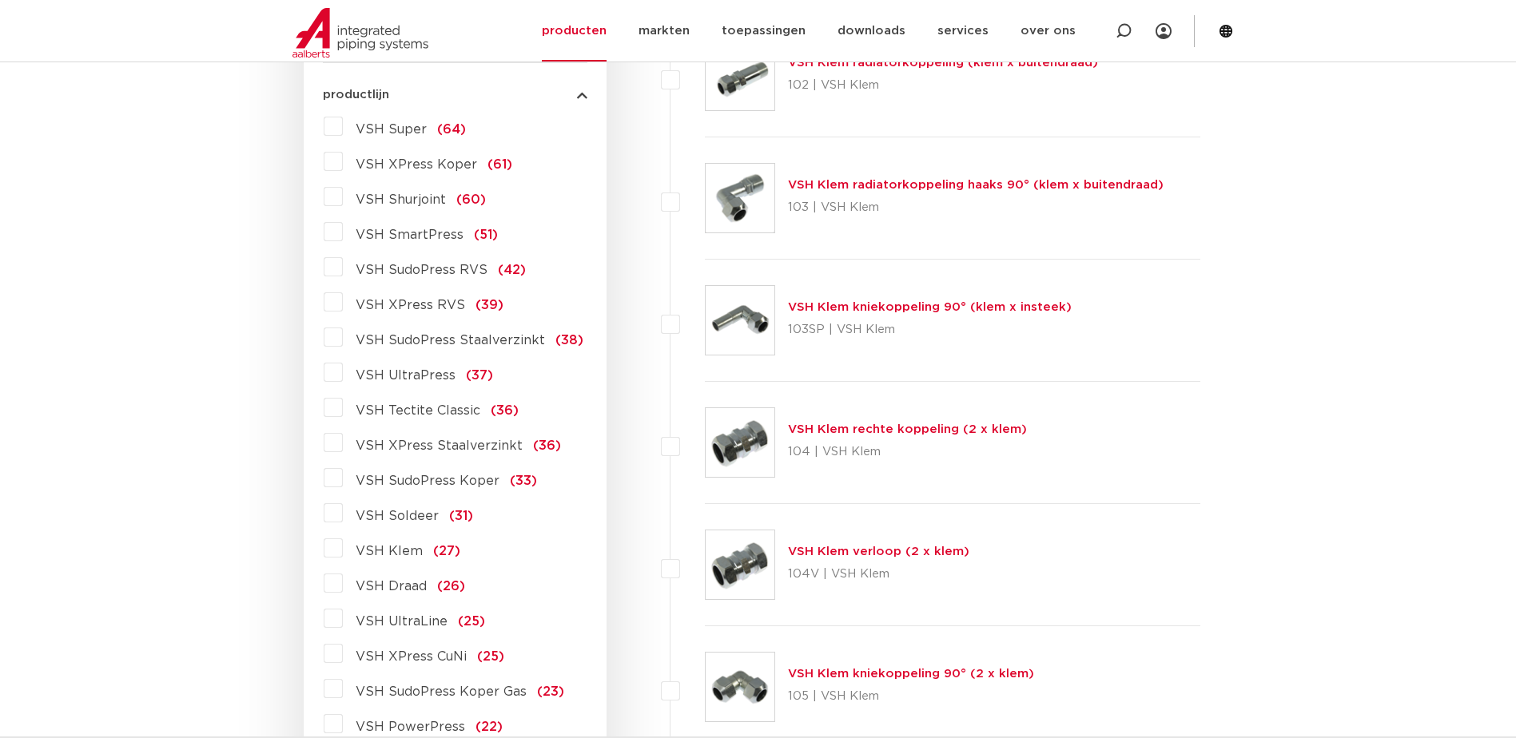
scroll to position [479, 0]
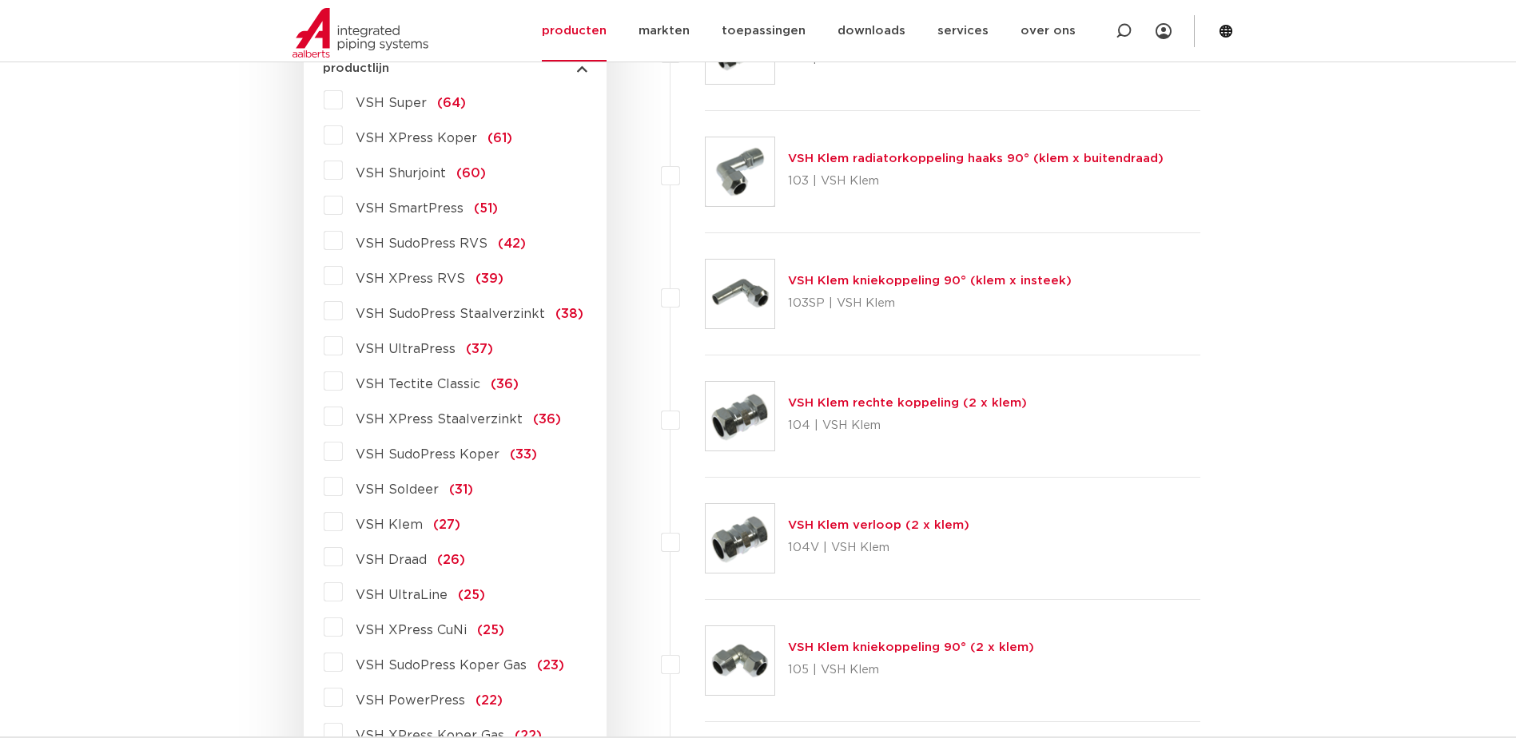
click at [343, 558] on label "VSH Draad (26)" at bounding box center [404, 557] width 122 height 26
click at [0, 0] on input "VSH Draad (26)" at bounding box center [0, 0] width 0 height 0
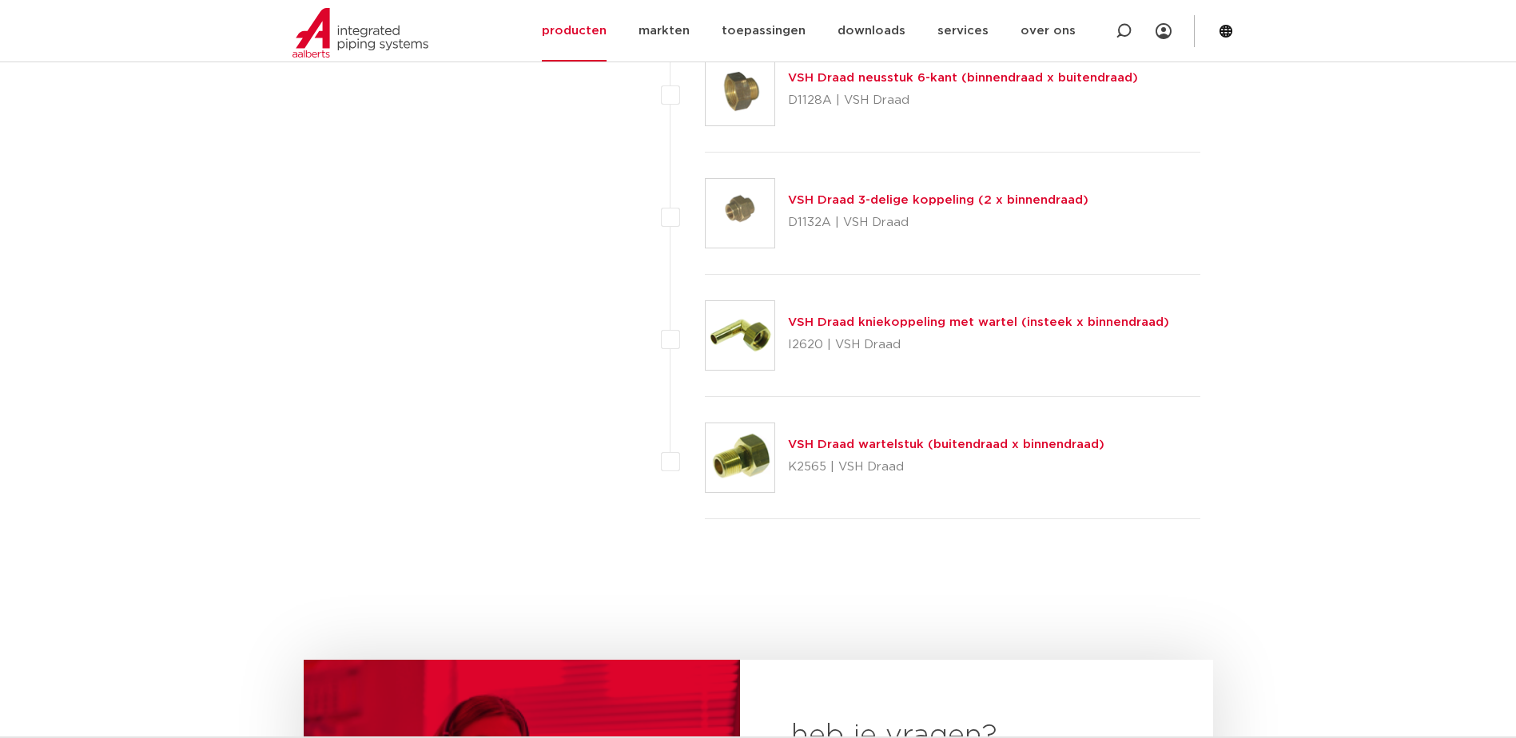
scroll to position [3023, 0]
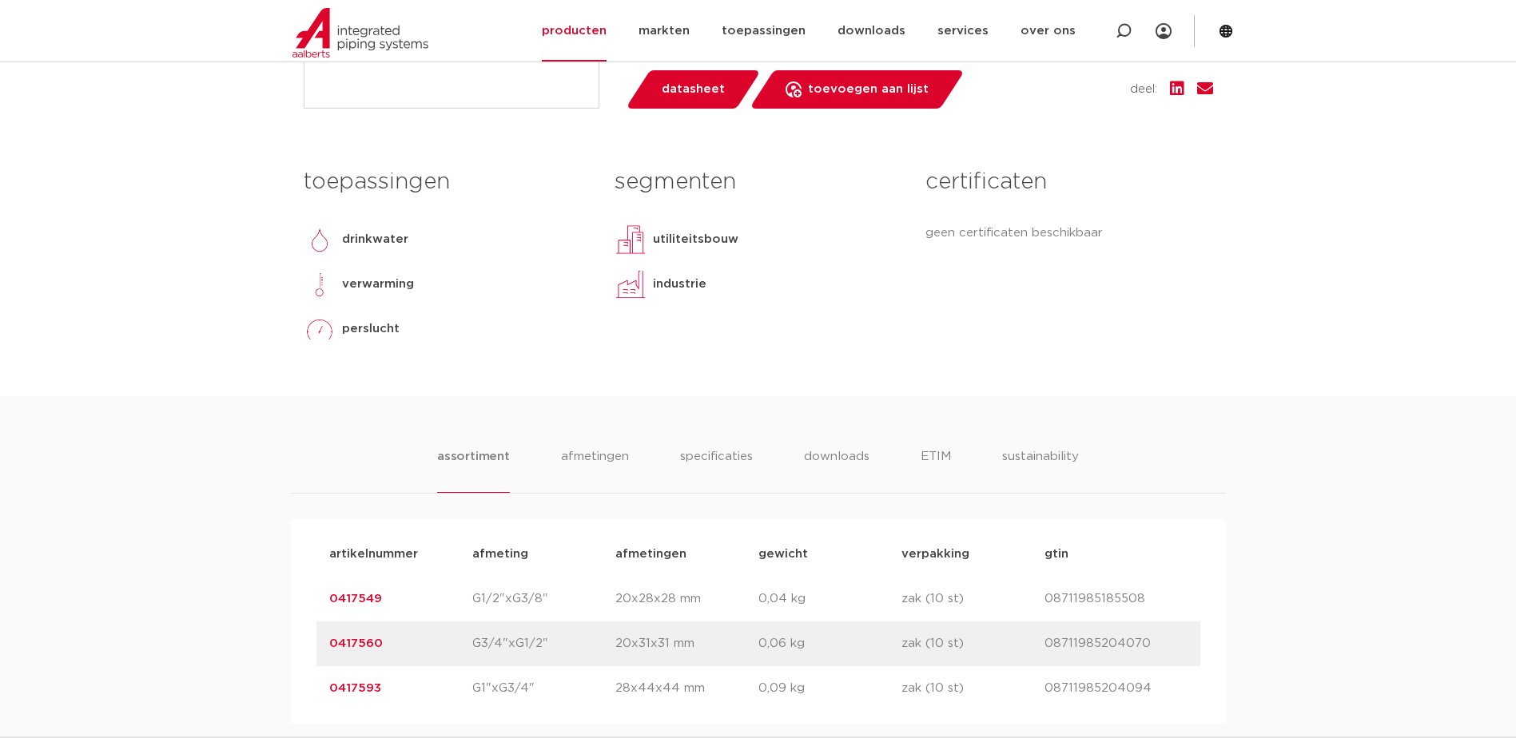
scroll to position [400, 0]
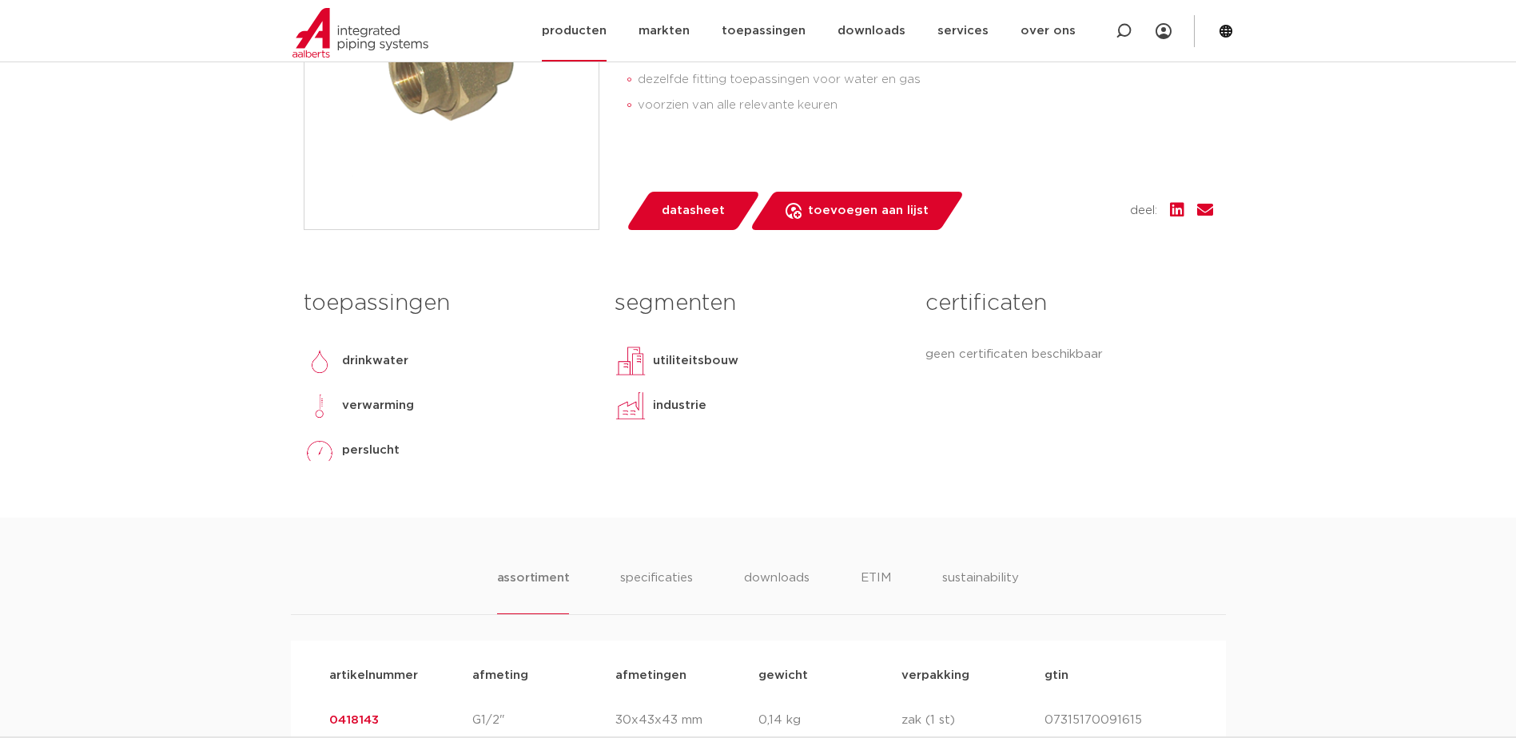
scroll to position [479, 0]
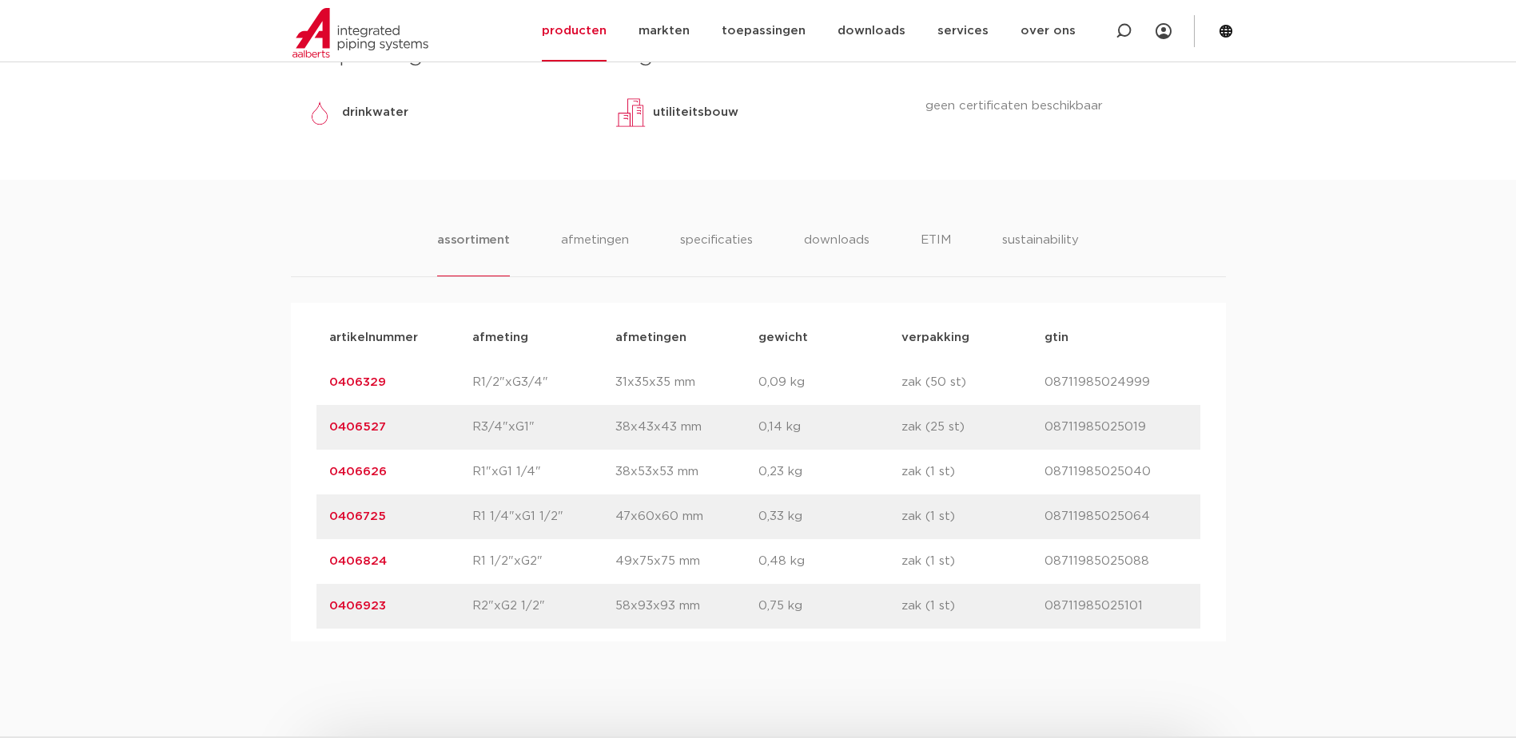
scroll to position [799, 0]
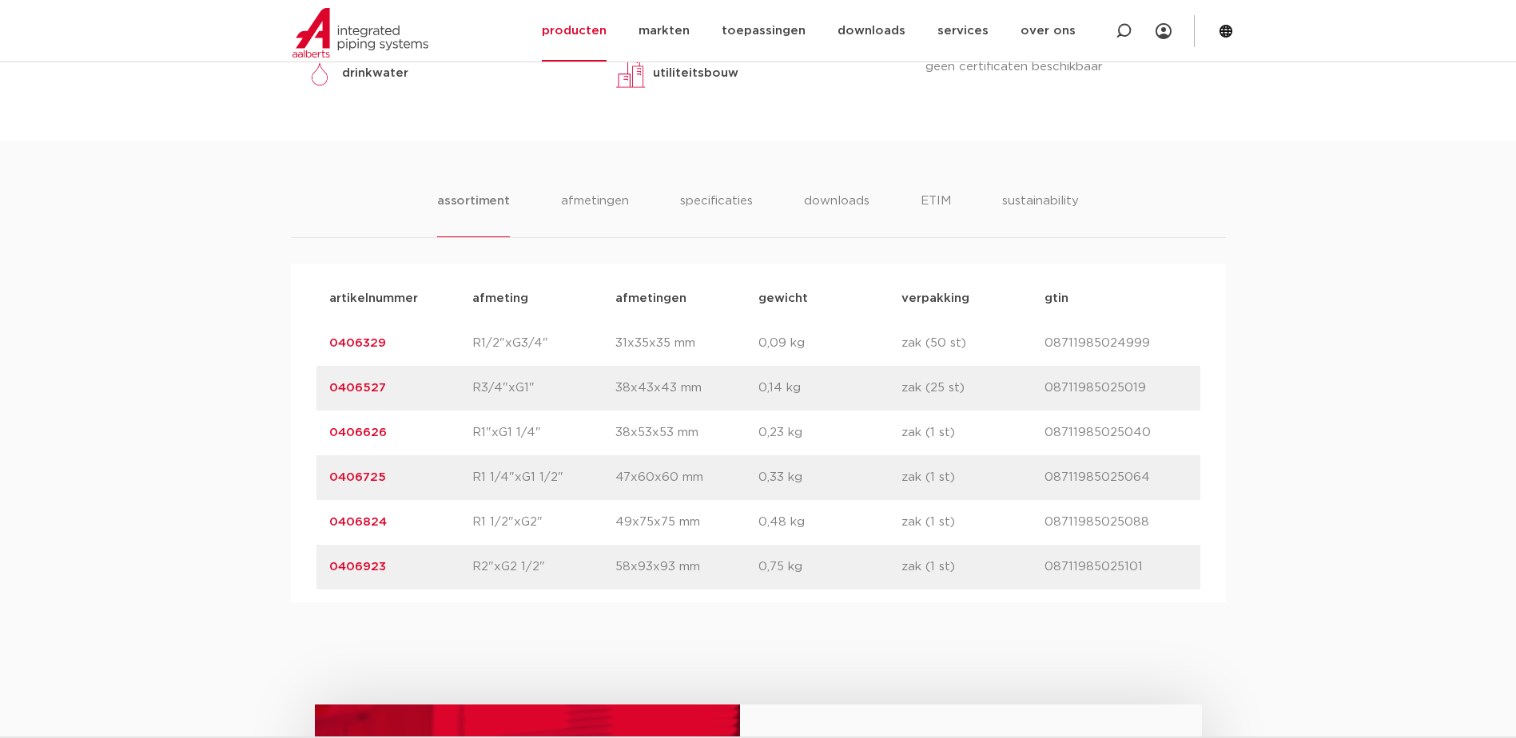
drag, startPoint x: 388, startPoint y: 524, endPoint x: 328, endPoint y: 527, distance: 59.2
click at [329, 527] on p "0406824" at bounding box center [400, 522] width 143 height 19
copy link "0406824"
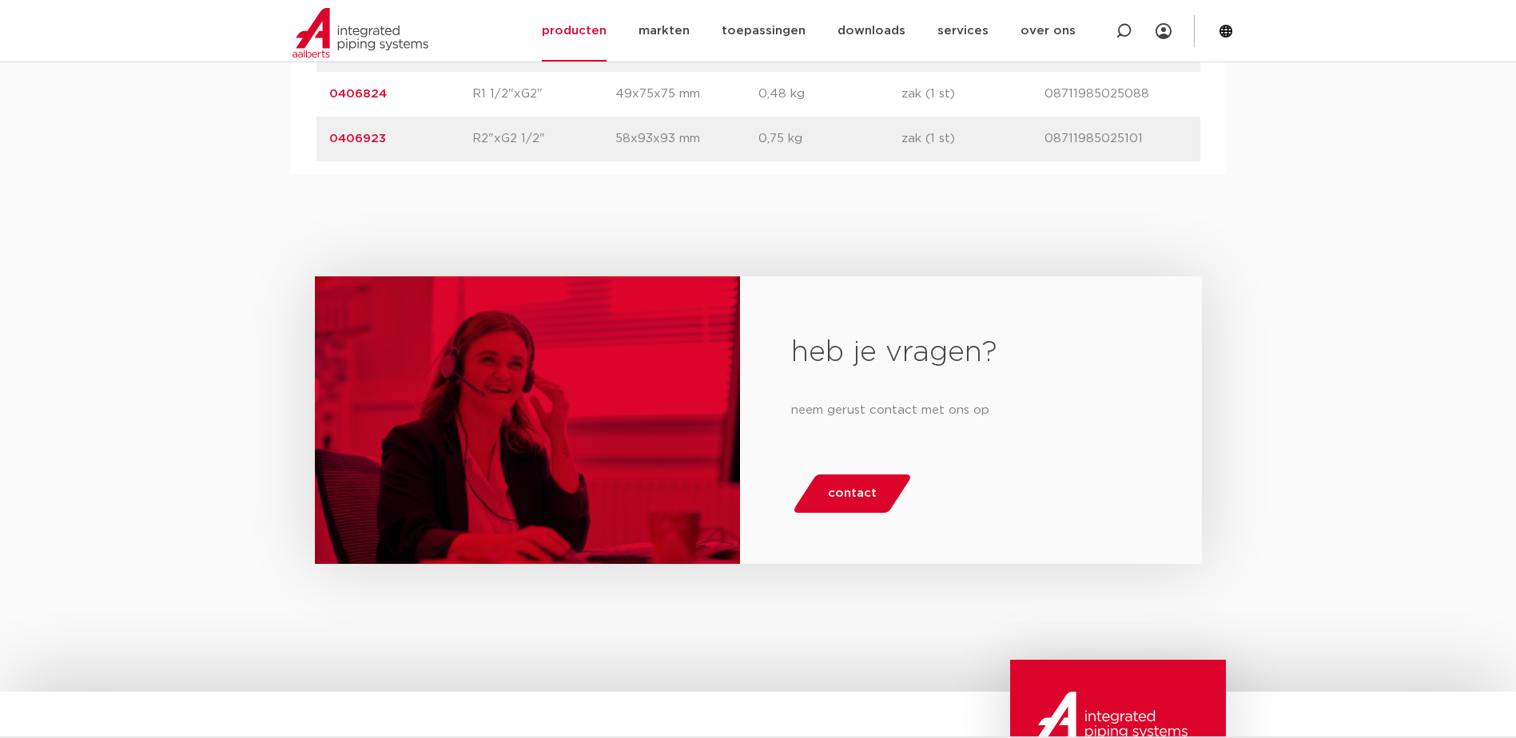
scroll to position [1068, 0]
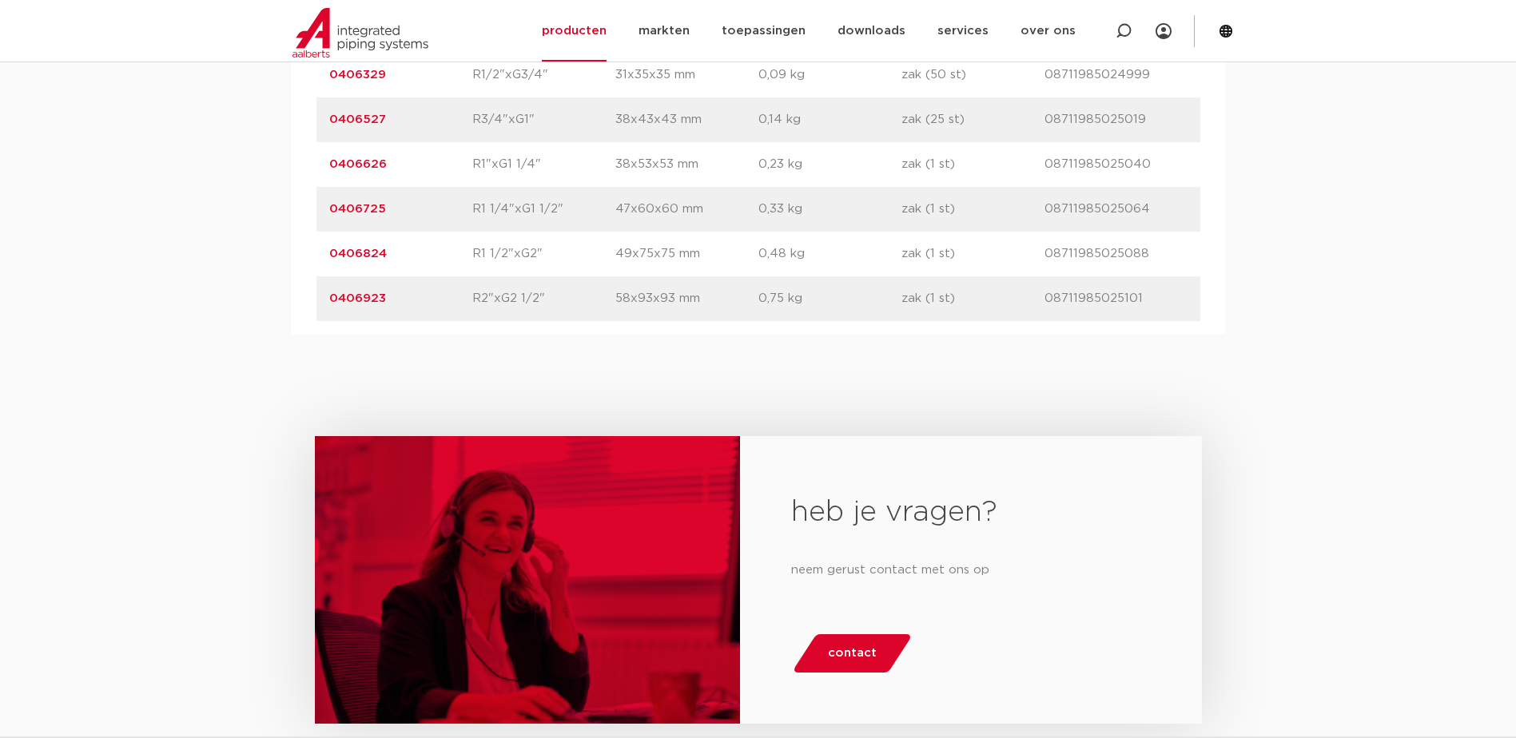
click at [364, 255] on link "0406824" at bounding box center [358, 254] width 58 height 12
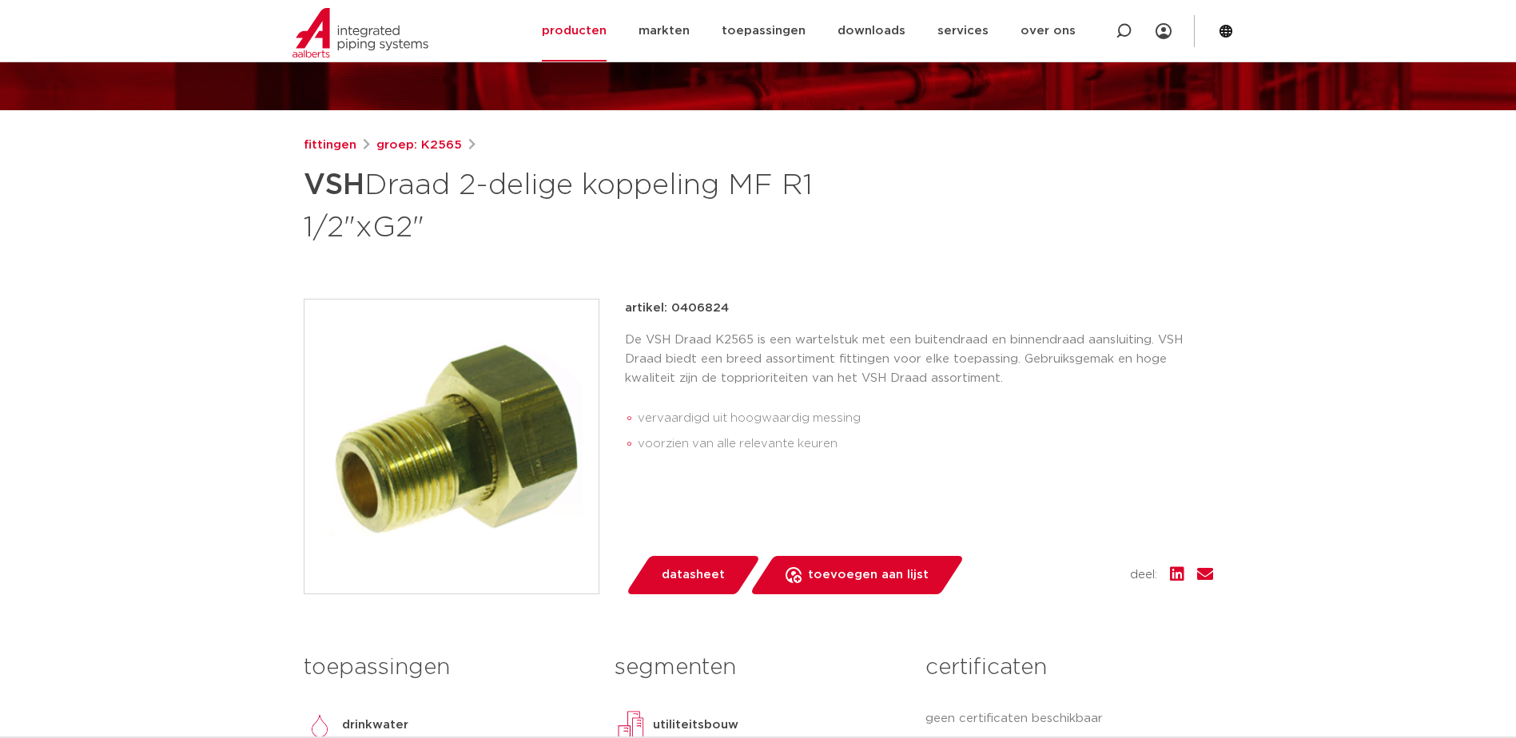
scroll to position [80, 0]
